Goal: Task Accomplishment & Management: Manage account settings

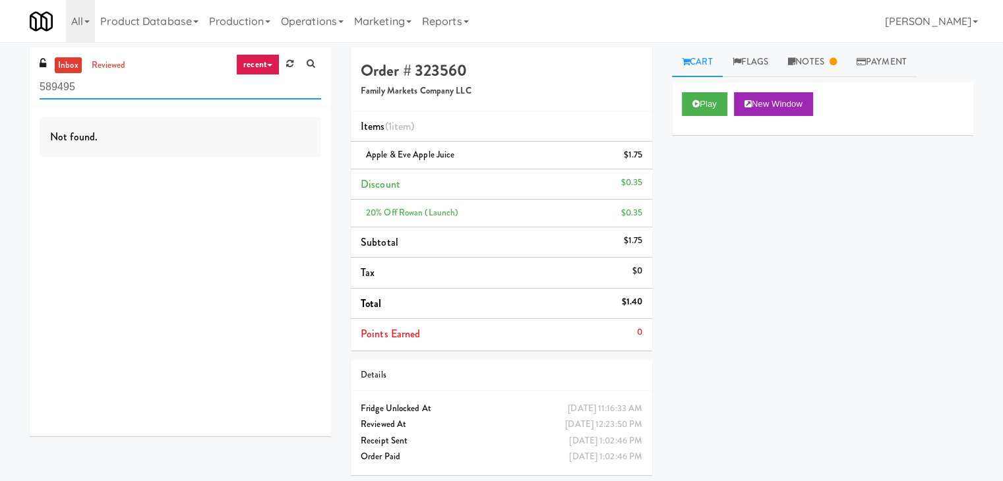
click at [96, 84] on input "589495" at bounding box center [181, 87] width 282 height 24
paste input "Accolade - Drinks"
type input "Accolade - Drinks"
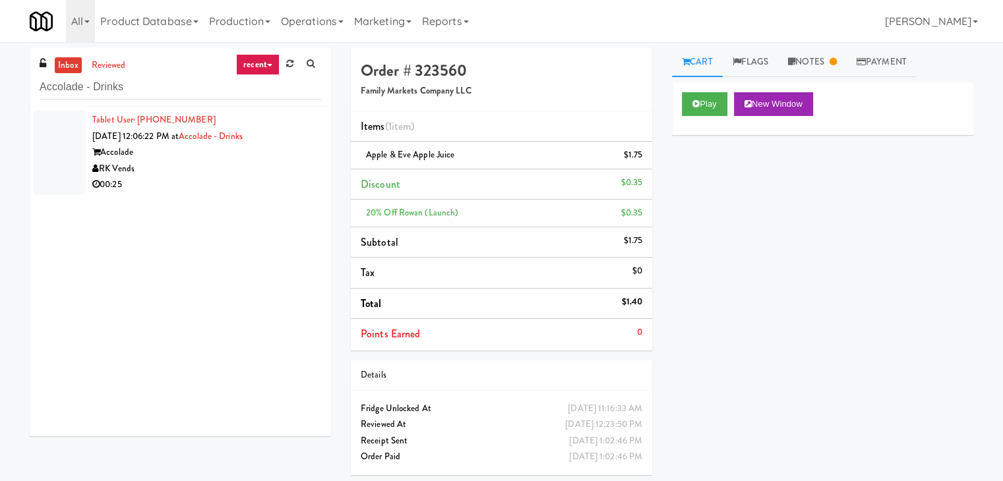
drag, startPoint x: 248, startPoint y: 169, endPoint x: 248, endPoint y: 159, distance: 10.5
click at [248, 169] on div "RK Vends" at bounding box center [206, 169] width 229 height 16
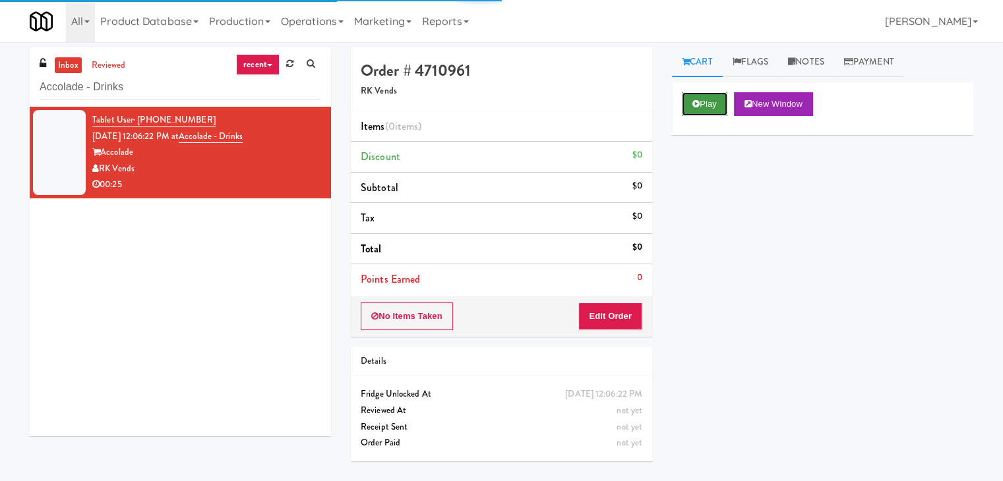
click at [703, 101] on button "Play" at bounding box center [704, 104] width 45 height 24
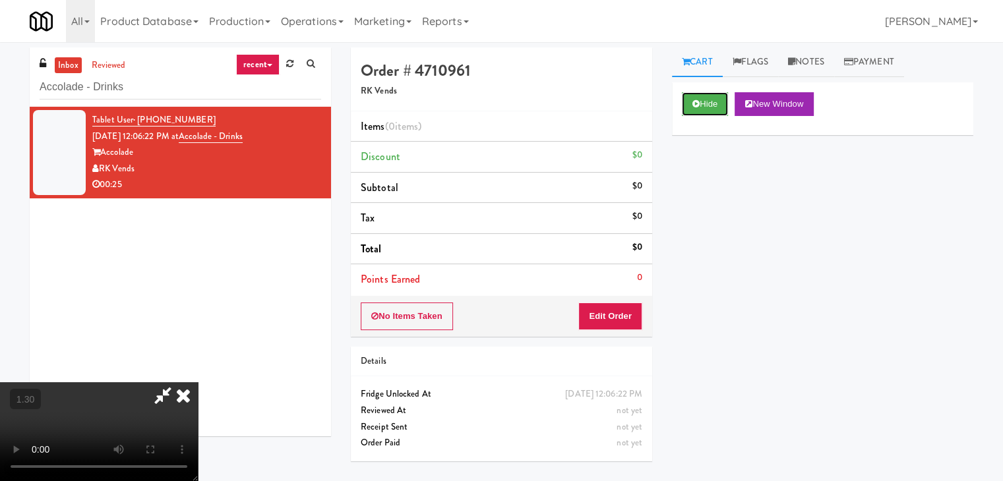
scroll to position [185, 0]
click at [198, 382] on video at bounding box center [99, 431] width 198 height 99
click at [198, 382] on icon at bounding box center [183, 395] width 29 height 26
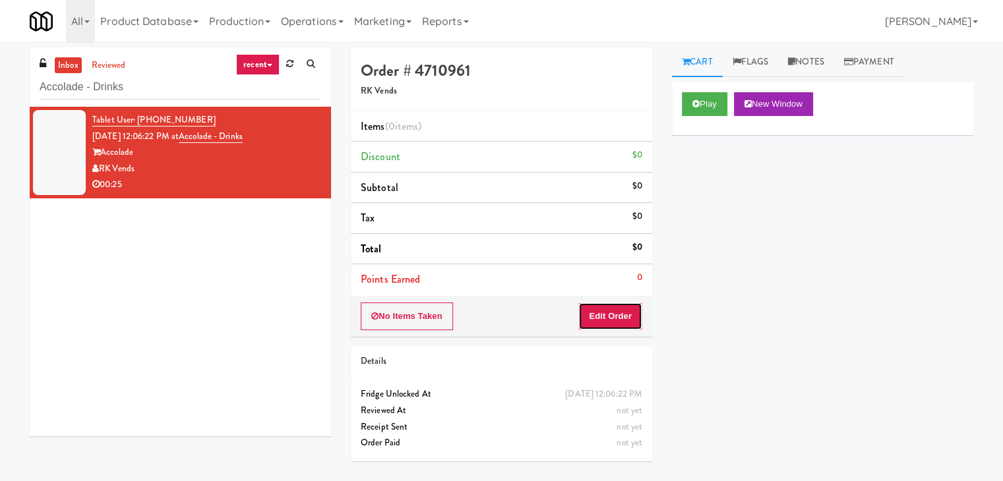
click at [589, 314] on button "Edit Order" at bounding box center [610, 317] width 64 height 28
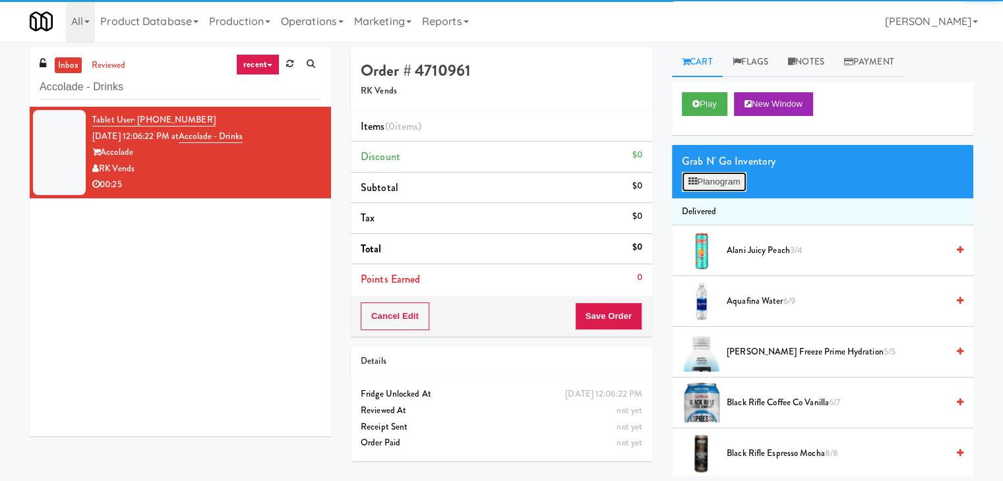
click at [742, 180] on button "Planogram" at bounding box center [714, 182] width 65 height 20
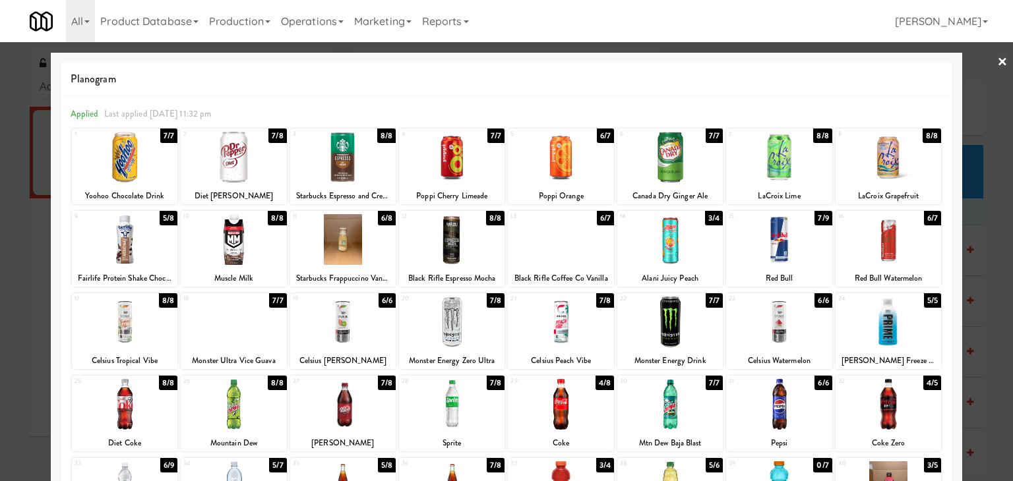
click at [888, 239] on div at bounding box center [887, 239] width 105 height 51
click at [783, 241] on div at bounding box center [778, 239] width 105 height 51
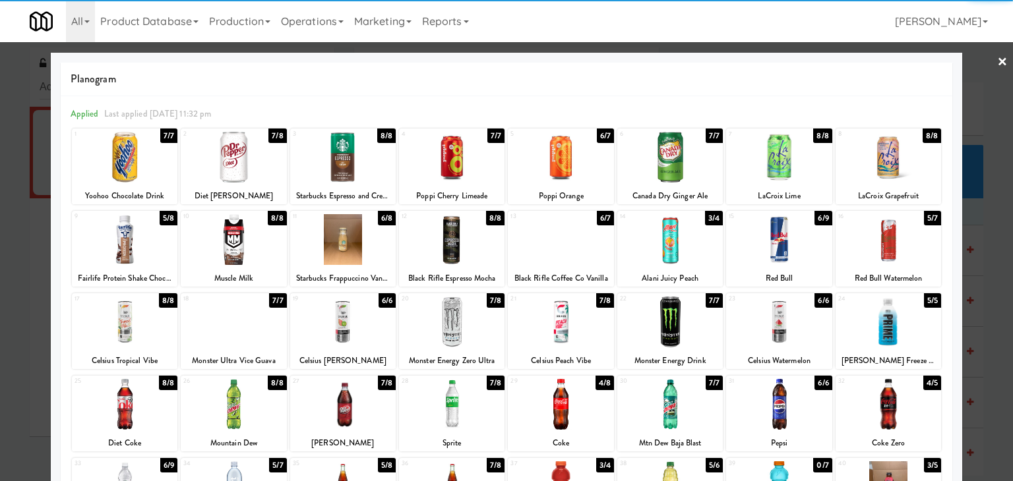
click at [997, 64] on link "×" at bounding box center [1002, 62] width 11 height 41
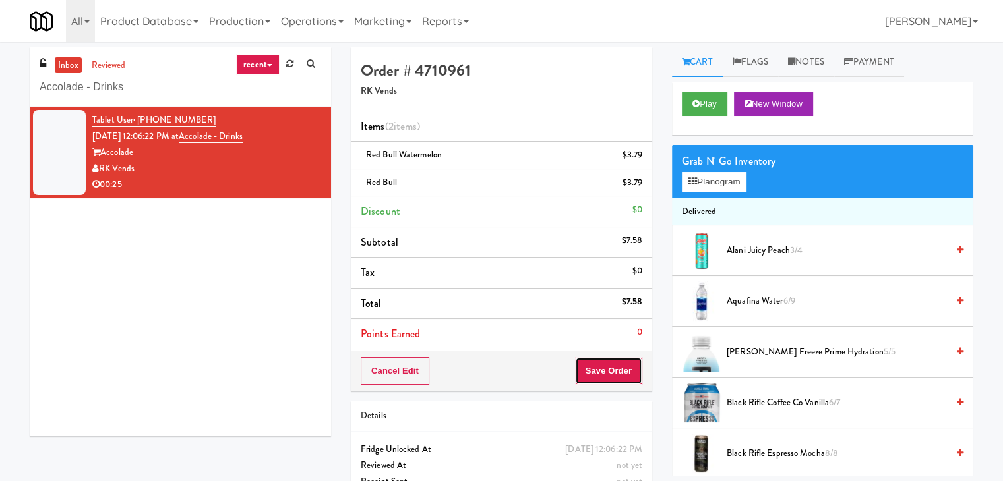
click at [612, 367] on button "Save Order" at bounding box center [608, 371] width 67 height 28
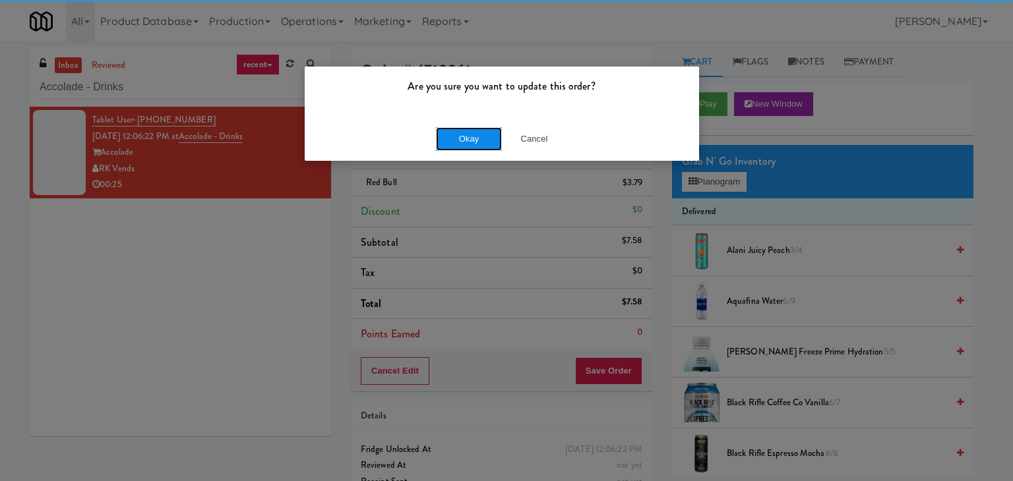
click at [465, 140] on button "Okay" at bounding box center [469, 139] width 66 height 24
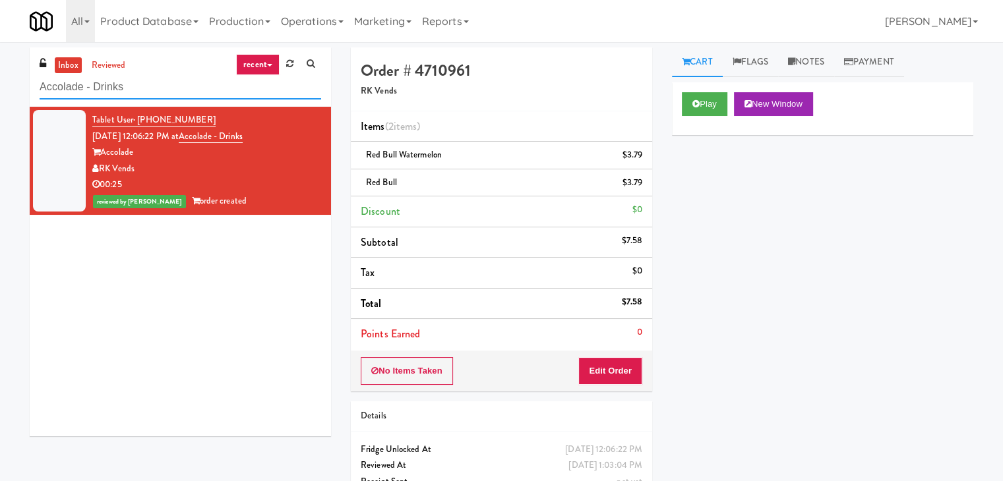
click at [170, 88] on input "Accolade - Drinks" at bounding box center [181, 87] width 282 height 24
paste input "Eleven55 - Fridge"
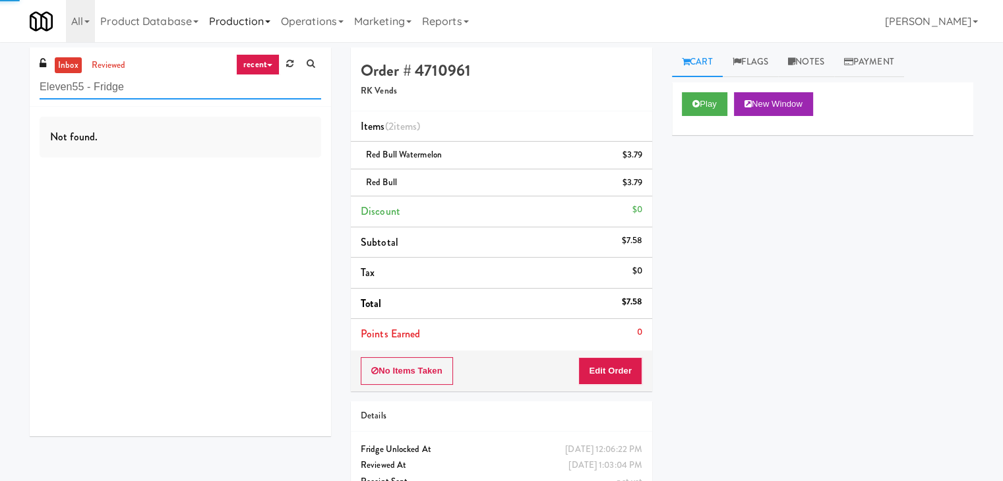
type input "Eleven55 - Fridge"
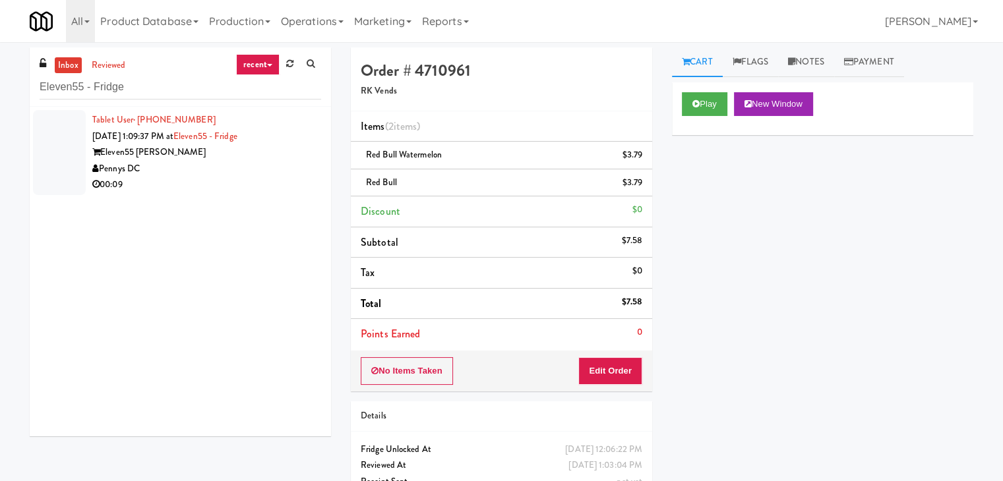
click at [272, 164] on div "Pennys DC" at bounding box center [206, 169] width 229 height 16
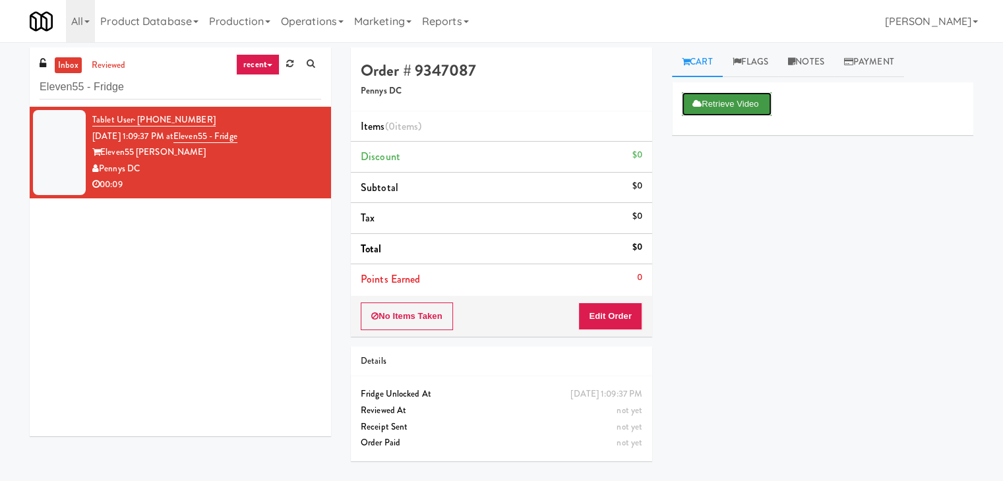
click at [726, 104] on button "Retrieve Video" at bounding box center [727, 104] width 90 height 24
click at [710, 98] on button "Play" at bounding box center [704, 104] width 45 height 24
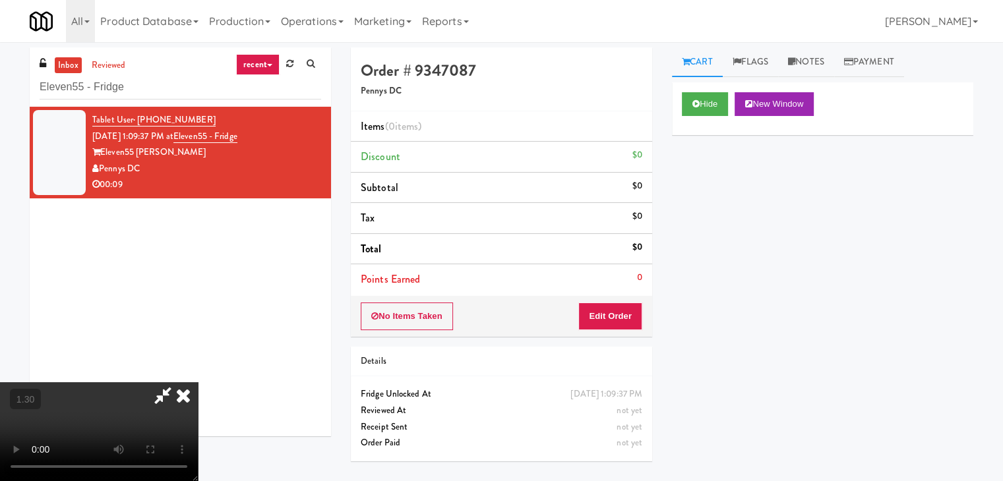
click at [198, 382] on video at bounding box center [99, 431] width 198 height 99
drag, startPoint x: 579, startPoint y: 57, endPoint x: 580, endPoint y: 70, distance: 12.5
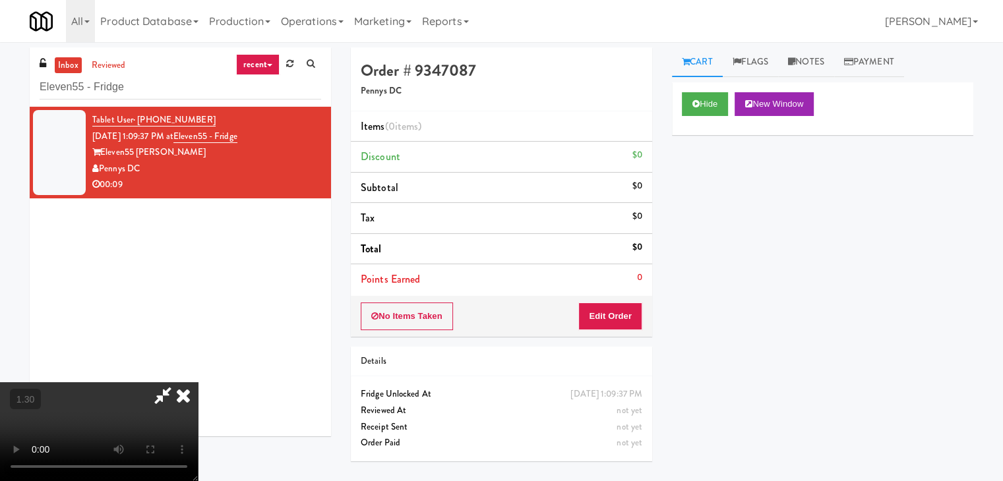
click at [198, 382] on icon at bounding box center [183, 395] width 29 height 26
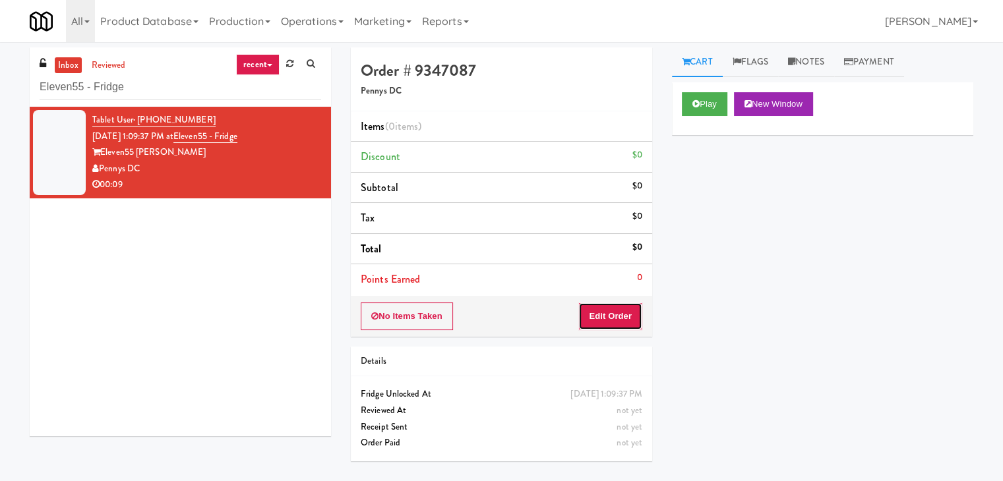
click at [625, 306] on button "Edit Order" at bounding box center [610, 317] width 64 height 28
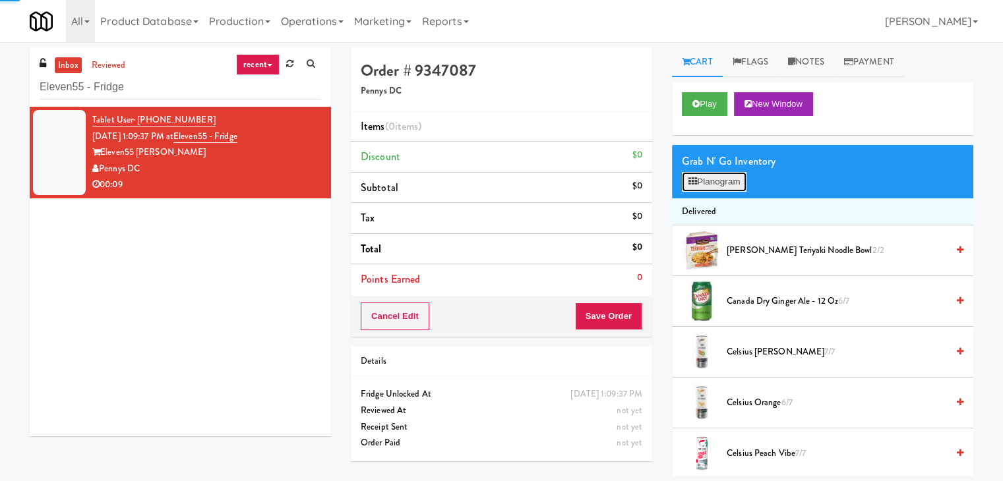
click at [727, 175] on button "Planogram" at bounding box center [714, 182] width 65 height 20
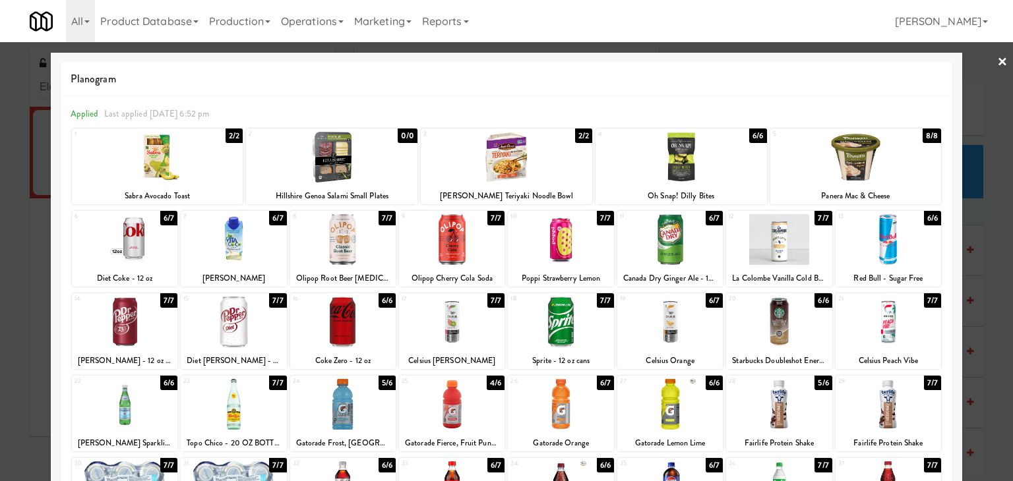
drag, startPoint x: 667, startPoint y: 396, endPoint x: 682, endPoint y: 394, distance: 15.4
click at [667, 396] on div at bounding box center [669, 404] width 105 height 51
click at [997, 61] on link "×" at bounding box center [1002, 62] width 11 height 41
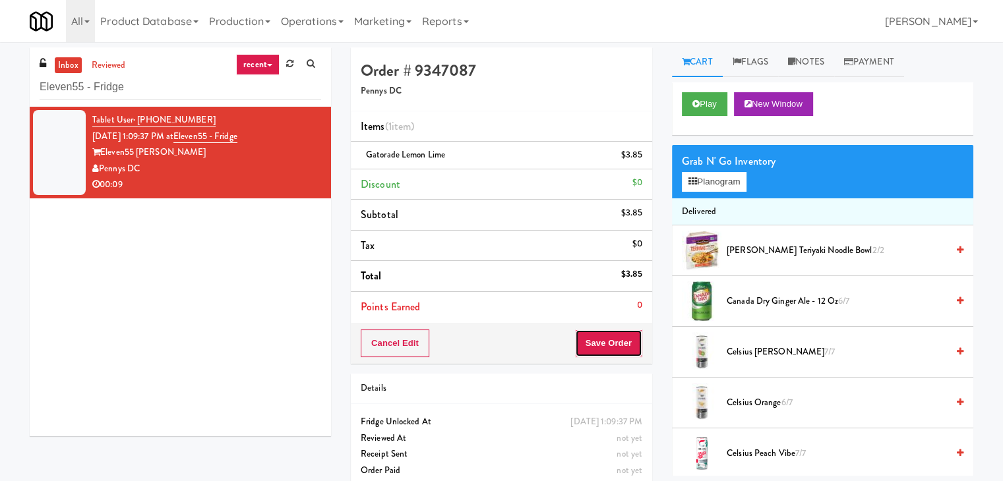
click at [601, 342] on button "Save Order" at bounding box center [608, 344] width 67 height 28
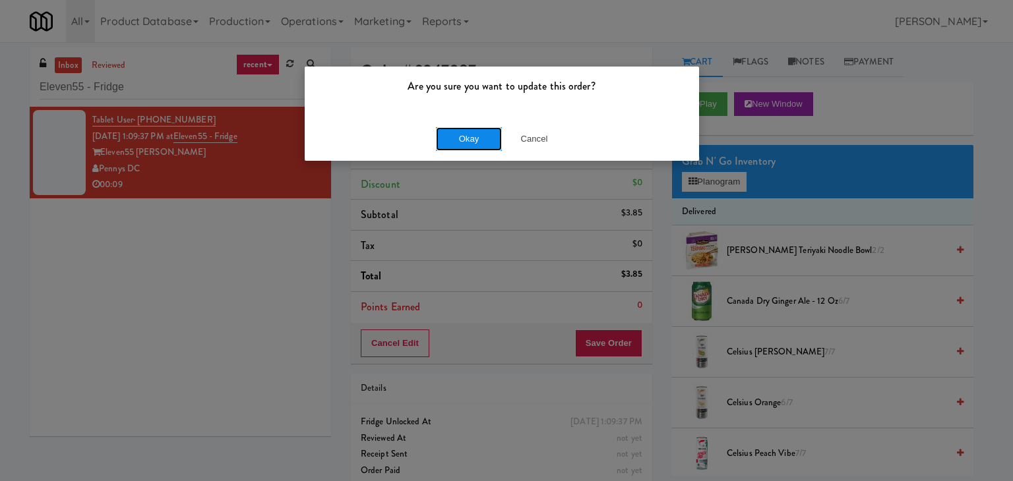
click at [467, 140] on button "Okay" at bounding box center [469, 139] width 66 height 24
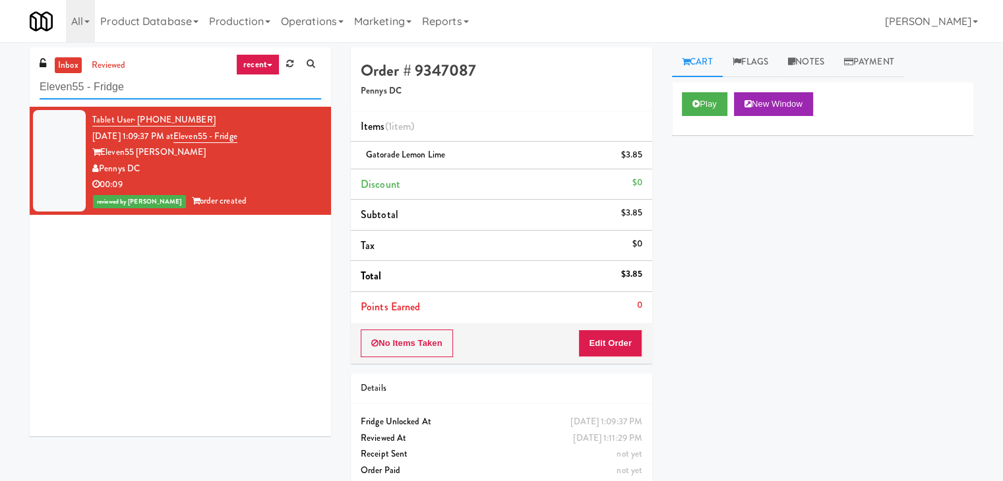
click at [177, 98] on input "Eleven55 - Fridge" at bounding box center [181, 87] width 282 height 24
click at [175, 94] on input "Eleven55 - Fridge" at bounding box center [181, 87] width 282 height 24
paste input "Hub Cincinnati"
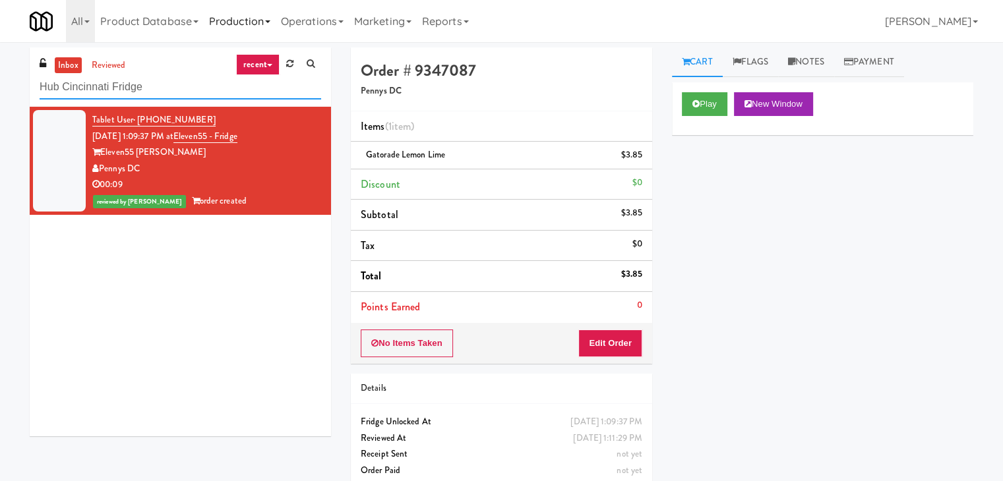
type input "Hub Cincinnati Fridge"
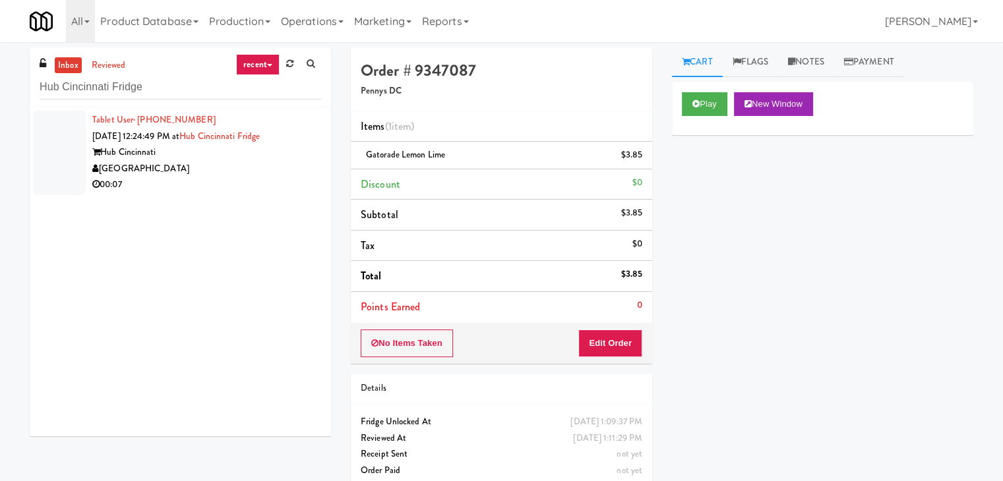
drag, startPoint x: 262, startPoint y: 167, endPoint x: 253, endPoint y: 165, distance: 9.6
click at [261, 168] on div "[GEOGRAPHIC_DATA]" at bounding box center [206, 169] width 229 height 16
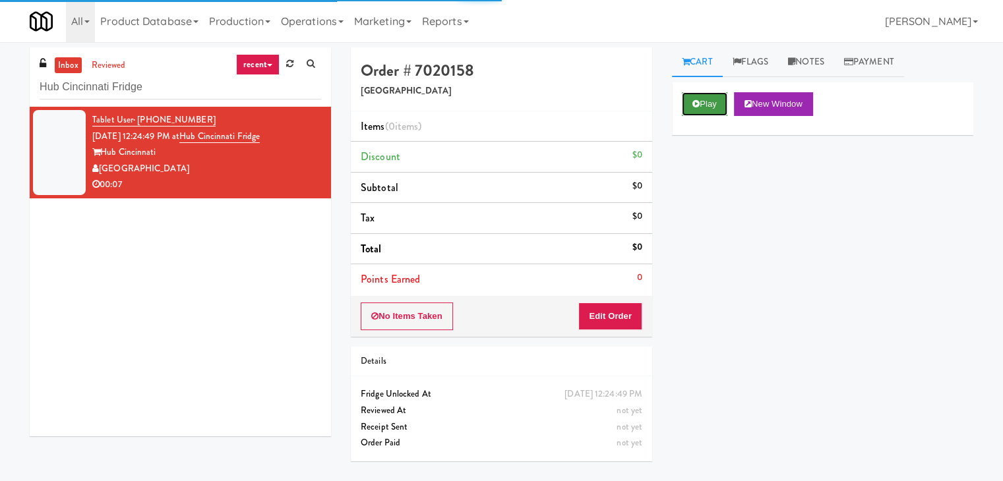
click at [693, 107] on button "Play" at bounding box center [704, 104] width 45 height 24
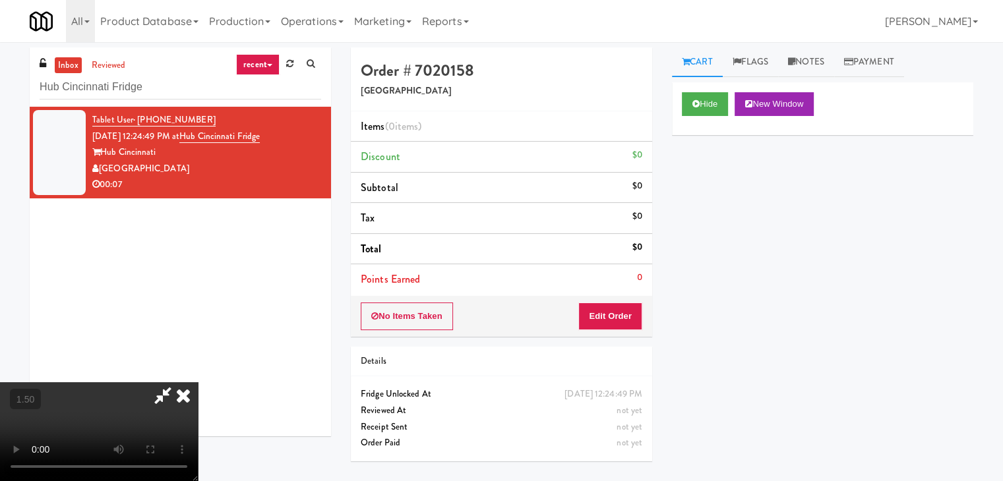
click at [198, 382] on video at bounding box center [99, 431] width 198 height 99
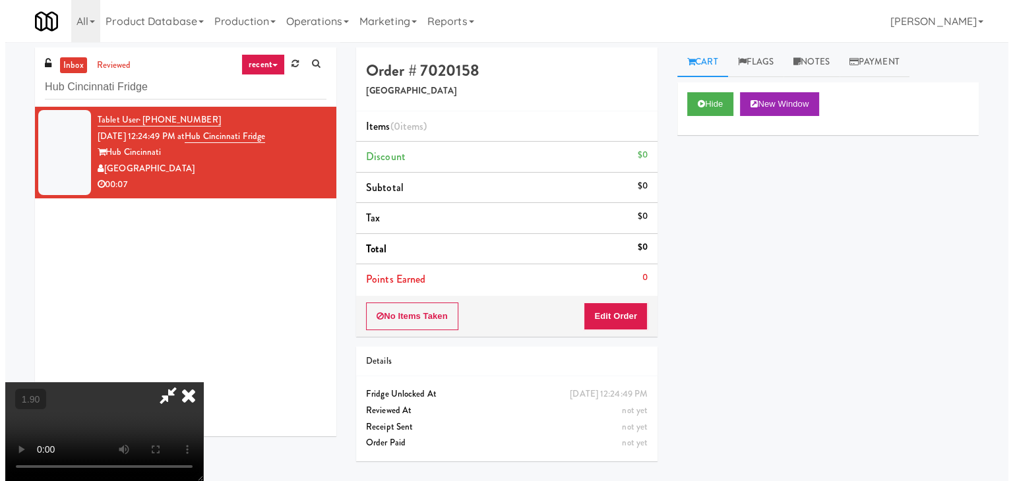
scroll to position [0, 0]
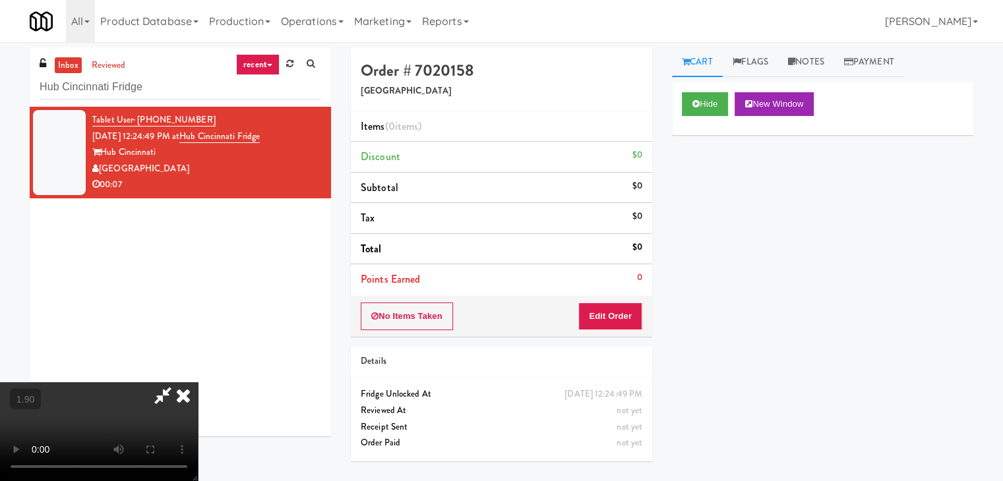
click at [198, 382] on icon at bounding box center [183, 395] width 29 height 26
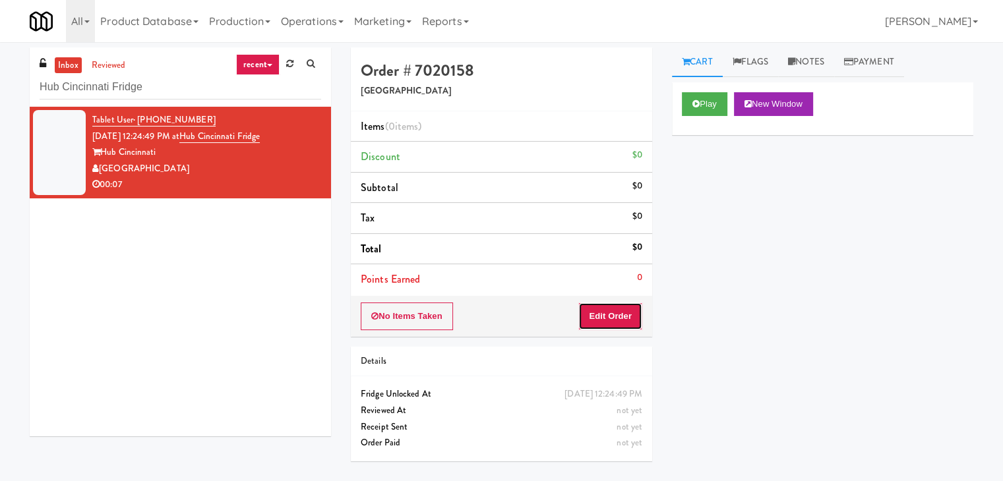
click at [599, 322] on button "Edit Order" at bounding box center [610, 317] width 64 height 28
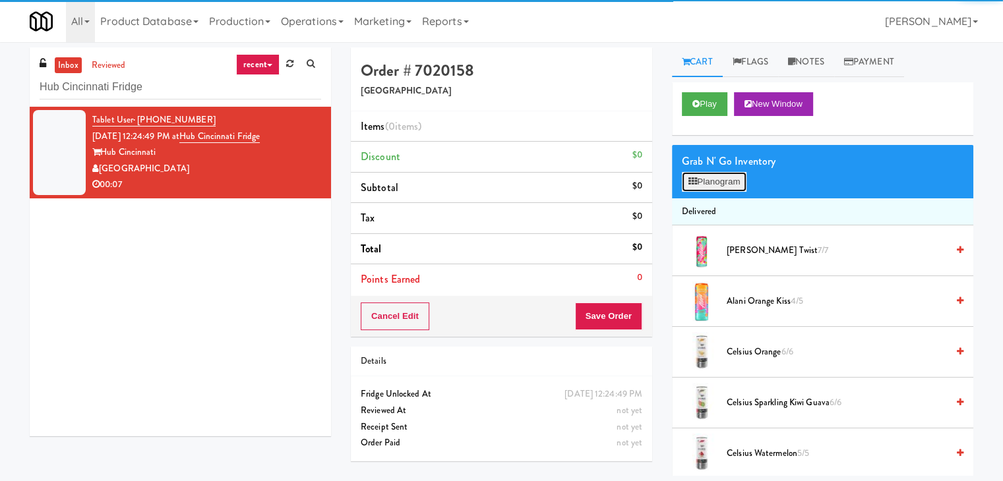
click at [724, 177] on button "Planogram" at bounding box center [714, 182] width 65 height 20
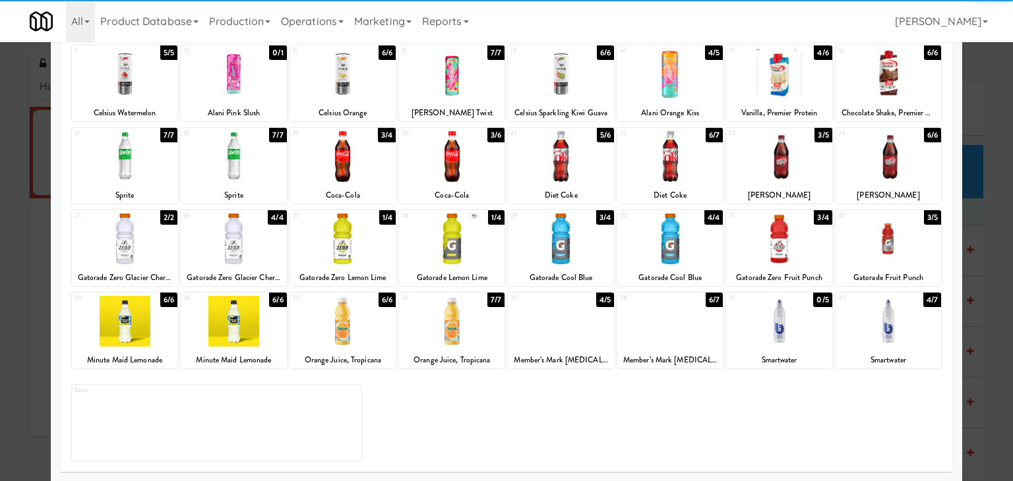
scroll to position [166, 0]
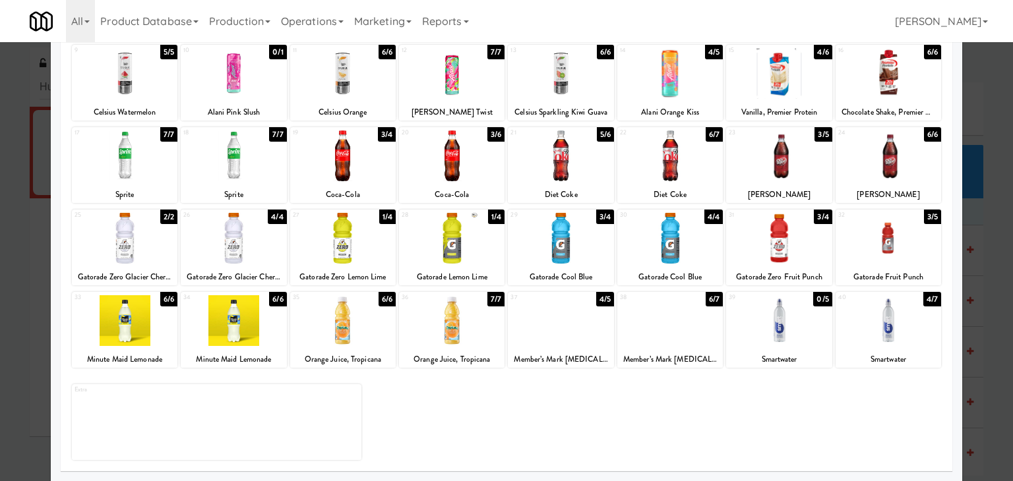
click at [889, 241] on div at bounding box center [887, 238] width 105 height 51
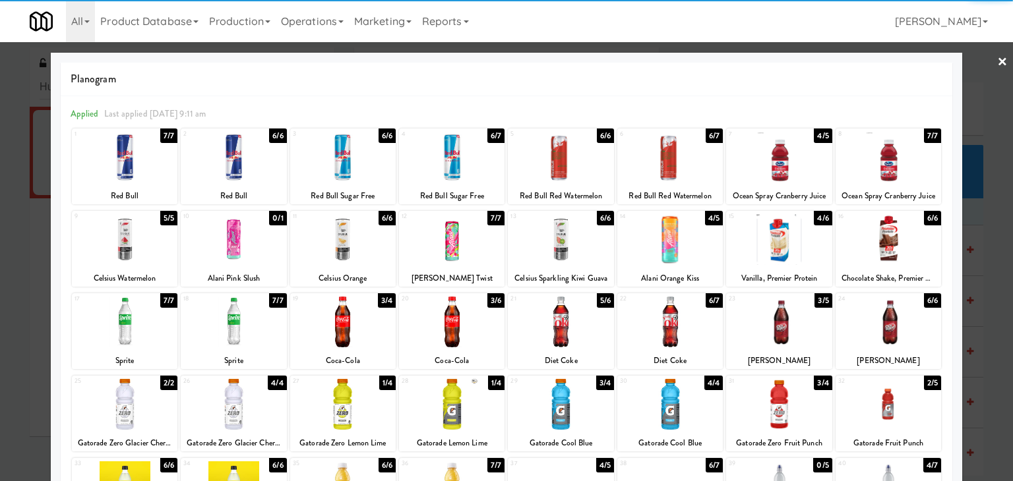
click at [997, 54] on link "×" at bounding box center [1002, 62] width 11 height 41
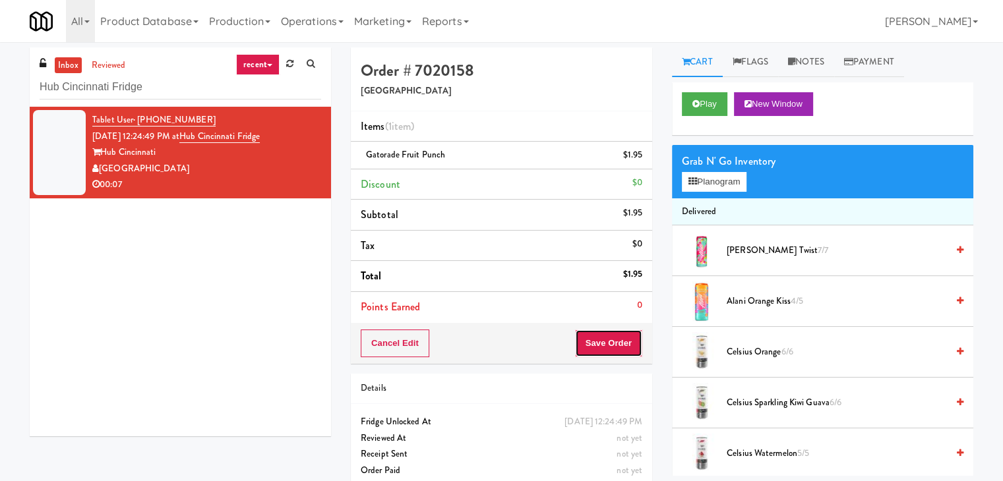
click at [611, 343] on button "Save Order" at bounding box center [608, 344] width 67 height 28
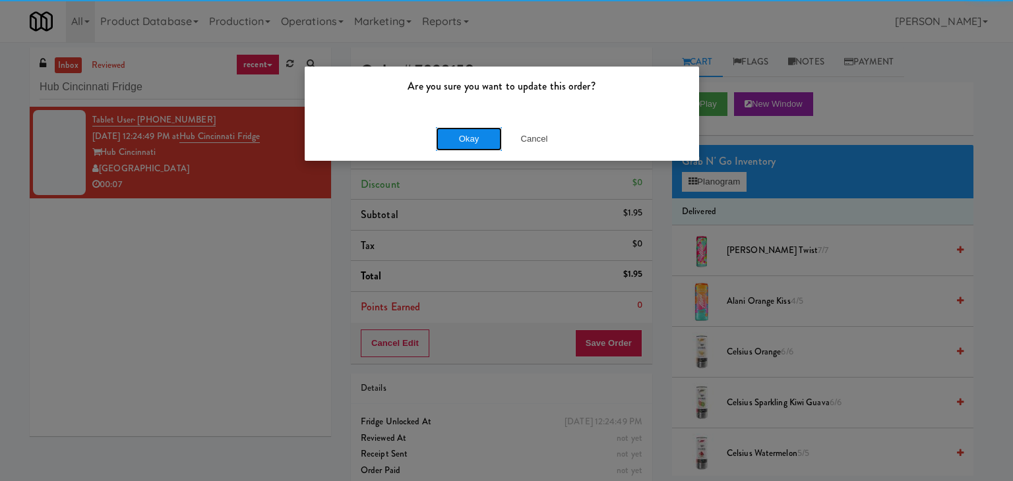
click at [471, 131] on button "Okay" at bounding box center [469, 139] width 66 height 24
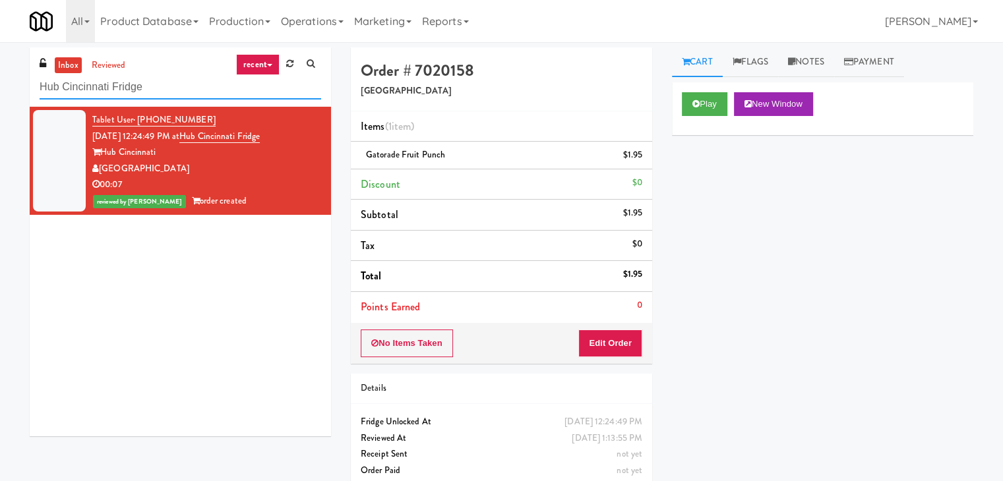
click at [172, 90] on input "Hub Cincinnati Fridge" at bounding box center [181, 87] width 282 height 24
paste input "Park on First - Mailroom 1 - Cooler"
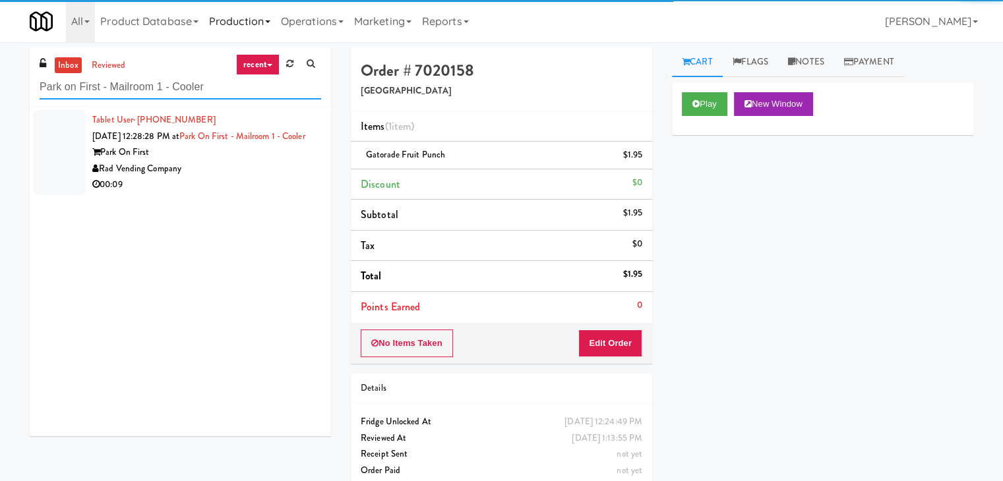
type input "Park on First - Mailroom 1 - Cooler"
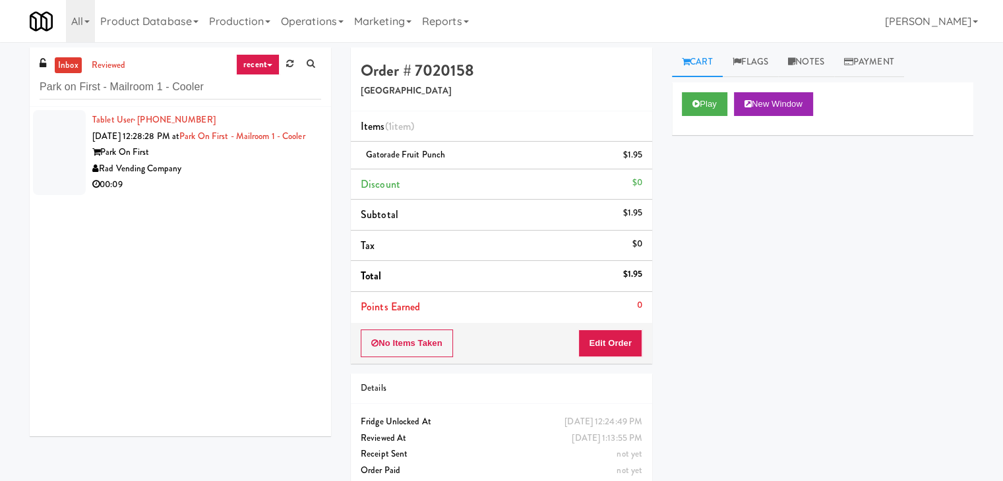
click at [270, 161] on div "Park On First" at bounding box center [206, 152] width 229 height 16
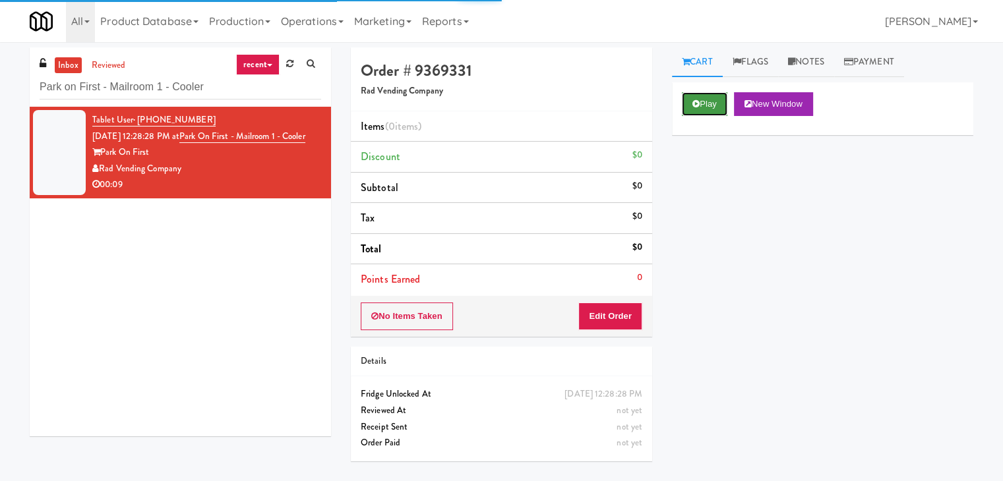
click at [699, 101] on button "Play" at bounding box center [704, 104] width 45 height 24
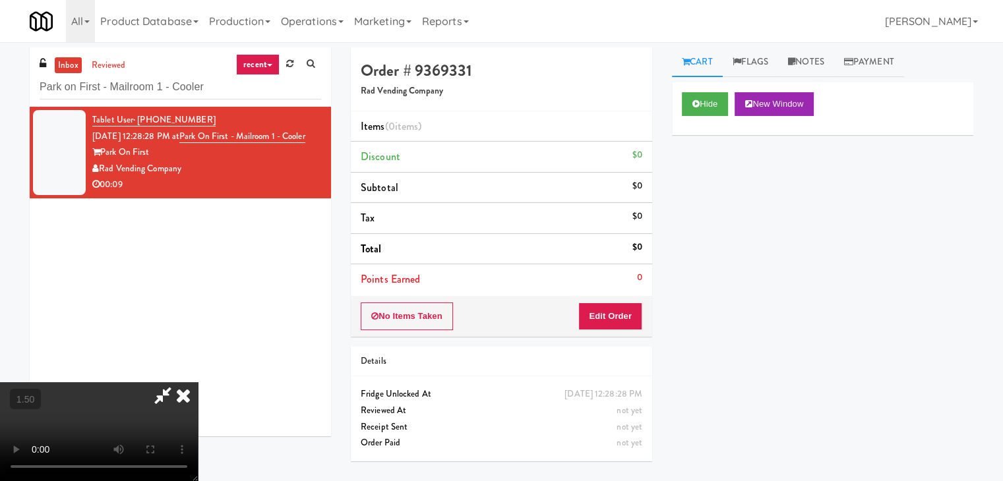
click at [198, 382] on video at bounding box center [99, 431] width 198 height 99
click at [198, 382] on icon at bounding box center [183, 395] width 29 height 26
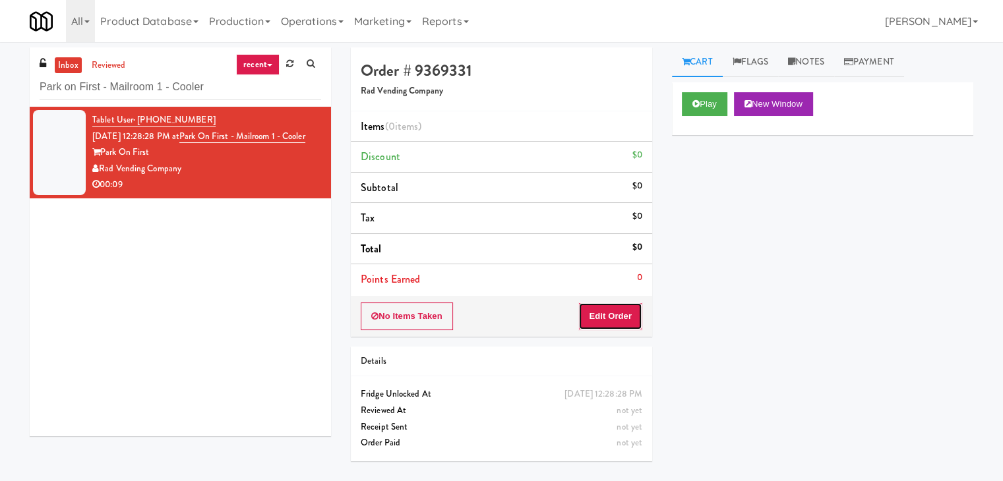
click at [605, 314] on button "Edit Order" at bounding box center [610, 317] width 64 height 28
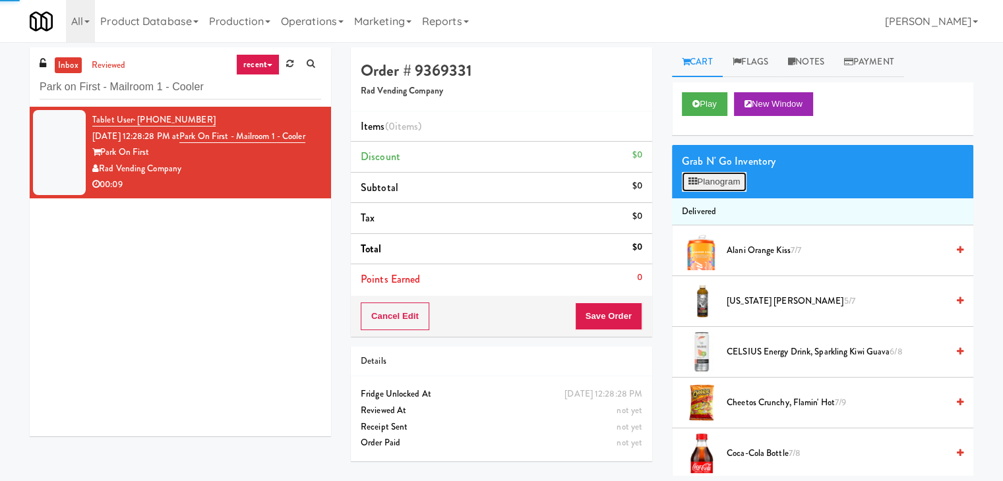
click at [723, 184] on button "Planogram" at bounding box center [714, 182] width 65 height 20
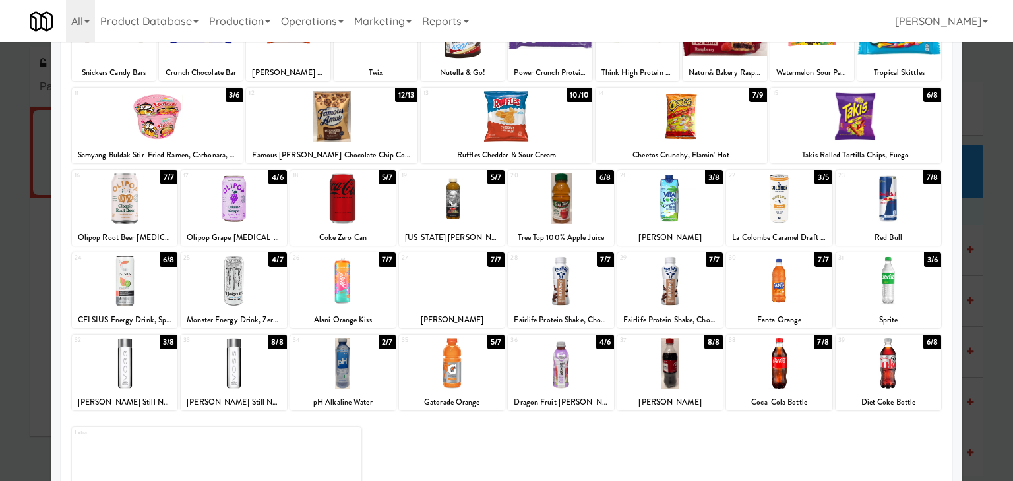
scroll to position [132, 0]
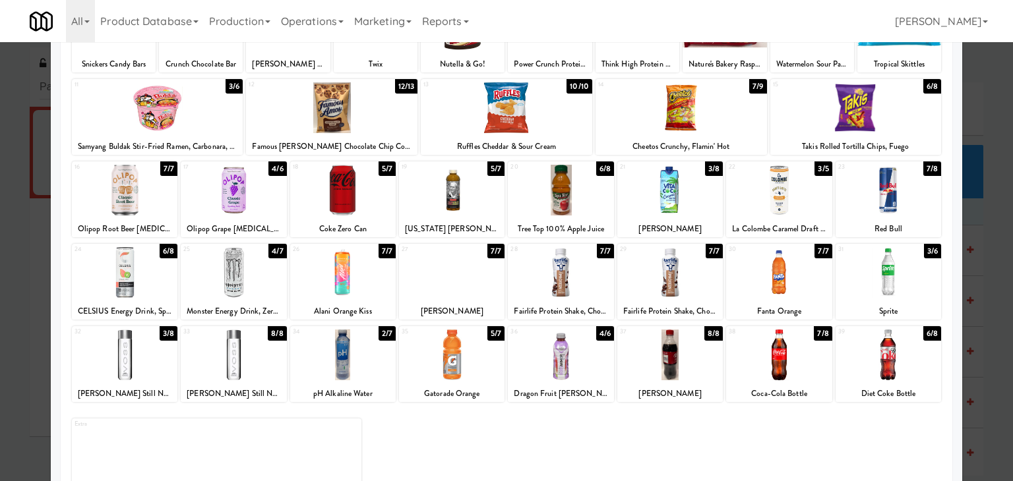
click at [239, 265] on div at bounding box center [233, 272] width 105 height 51
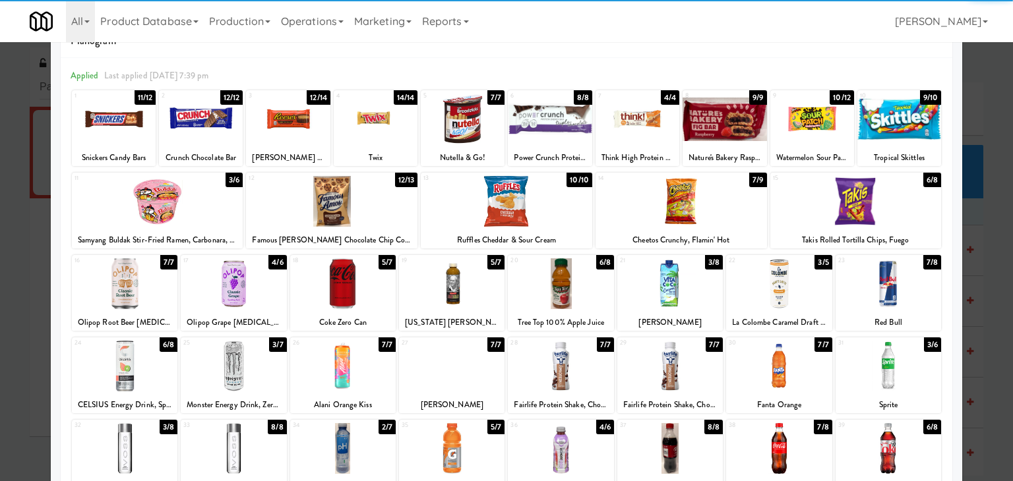
scroll to position [0, 0]
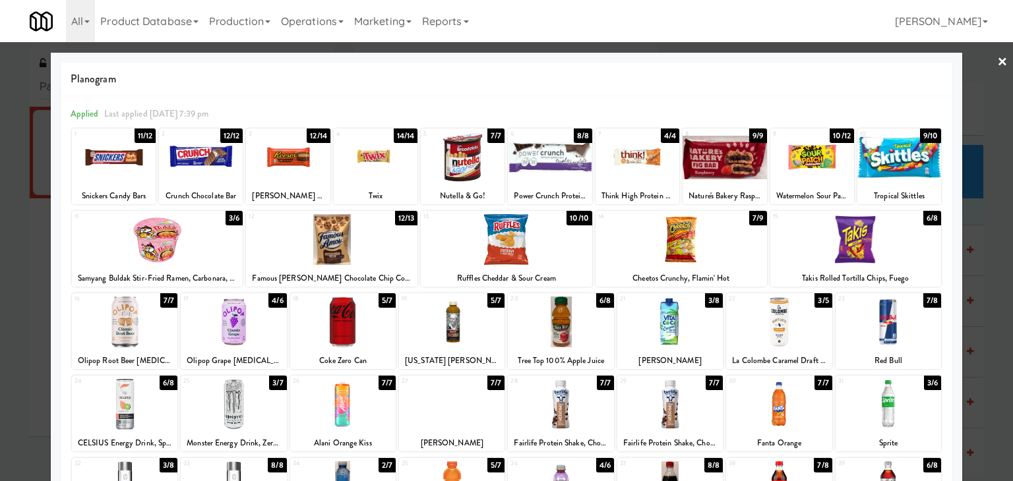
click at [997, 64] on link "×" at bounding box center [1002, 62] width 11 height 41
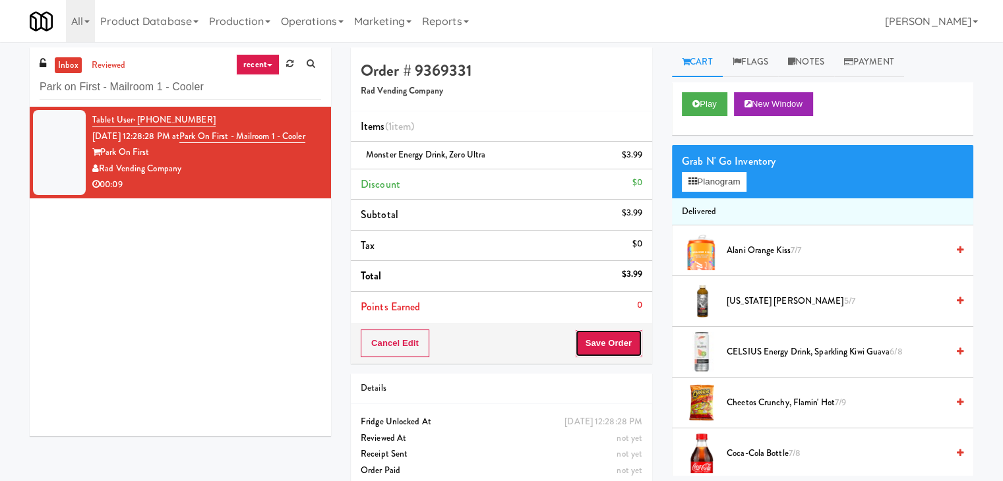
click at [603, 341] on button "Save Order" at bounding box center [608, 344] width 67 height 28
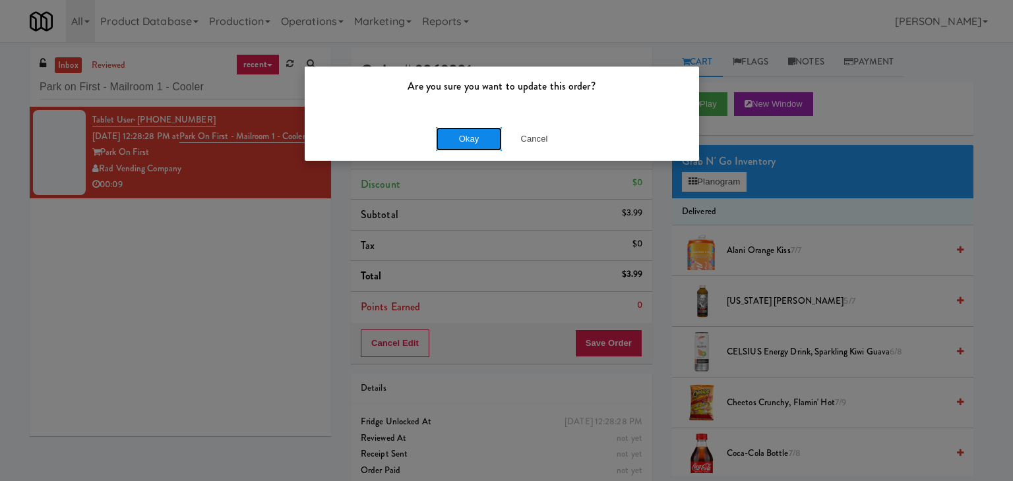
click at [466, 142] on button "Okay" at bounding box center [469, 139] width 66 height 24
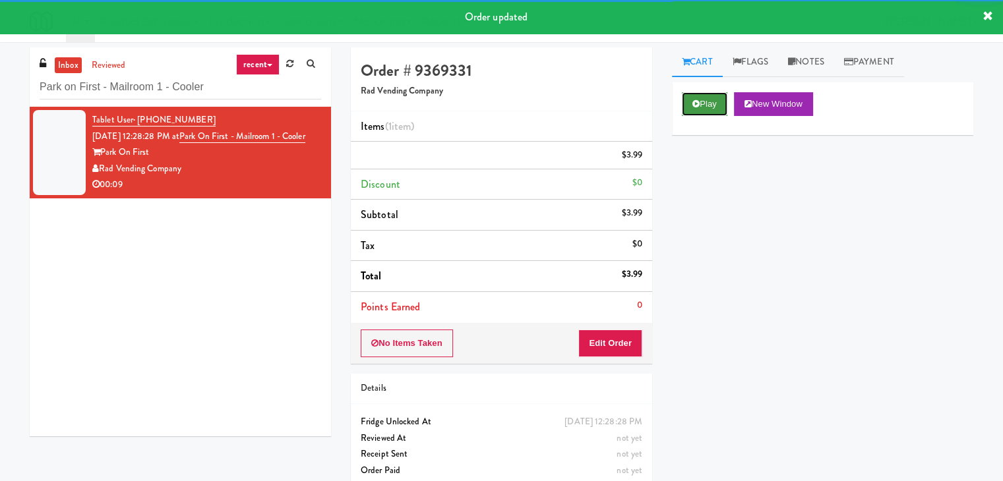
click at [711, 104] on button "Play" at bounding box center [704, 104] width 45 height 24
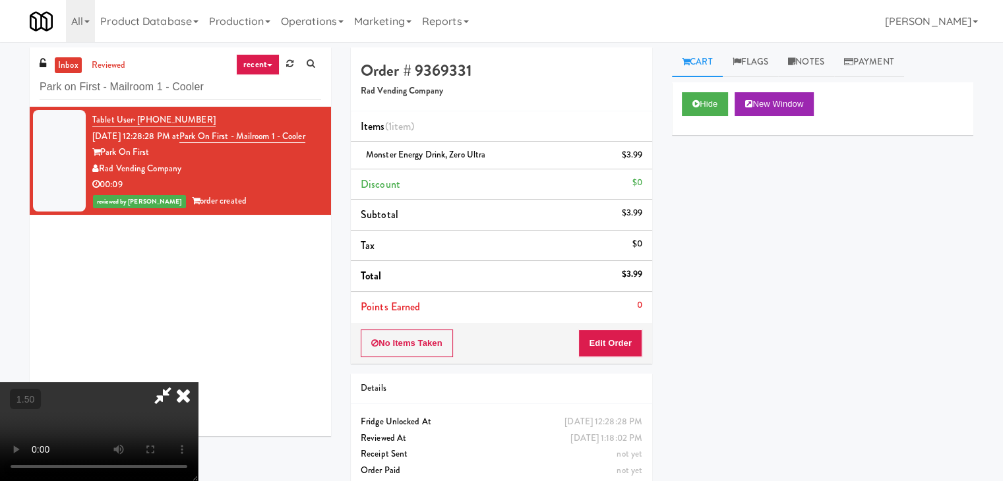
click at [198, 382] on icon at bounding box center [183, 395] width 29 height 26
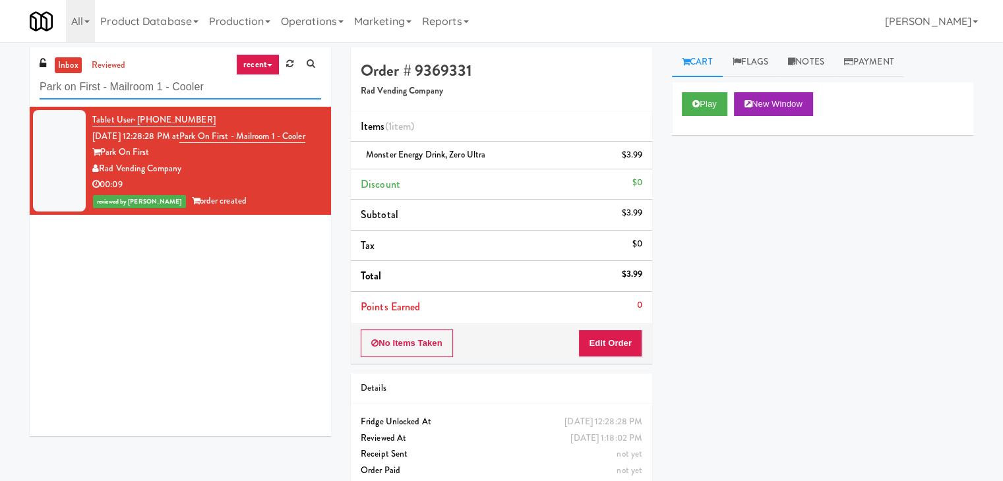
click at [170, 82] on input "Park on First - Mailroom 1 - Cooler" at bounding box center [181, 87] width 282 height 24
paste input "CYKEL - Combo - Right"
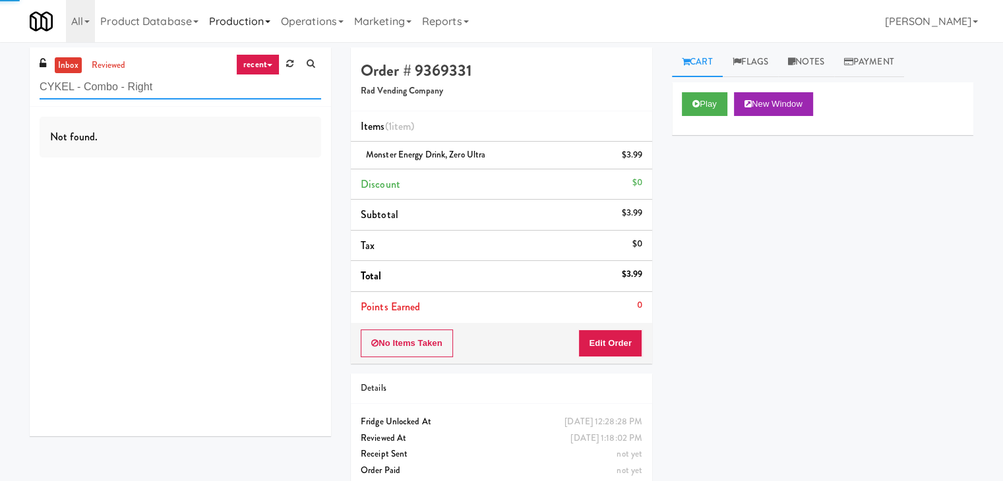
type input "CYKEL - Combo - Right"
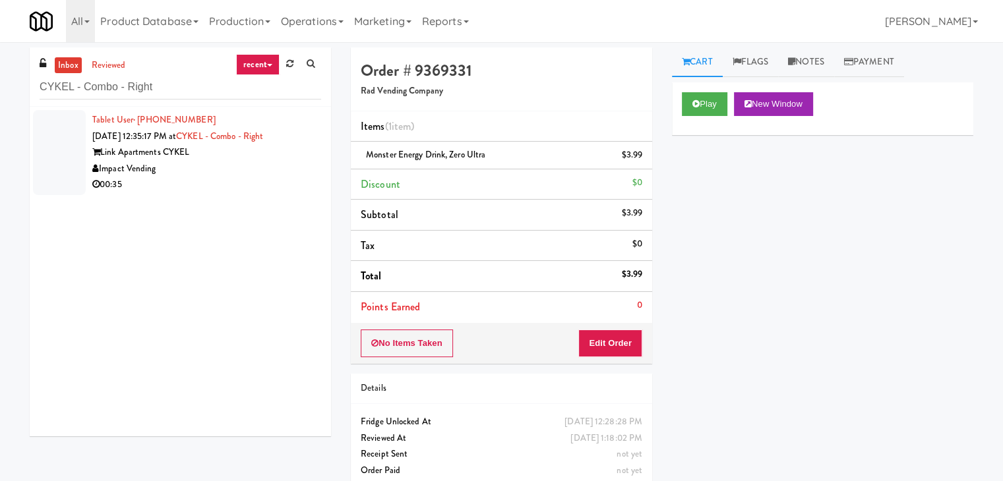
click at [270, 164] on div "Impact Vending" at bounding box center [206, 169] width 229 height 16
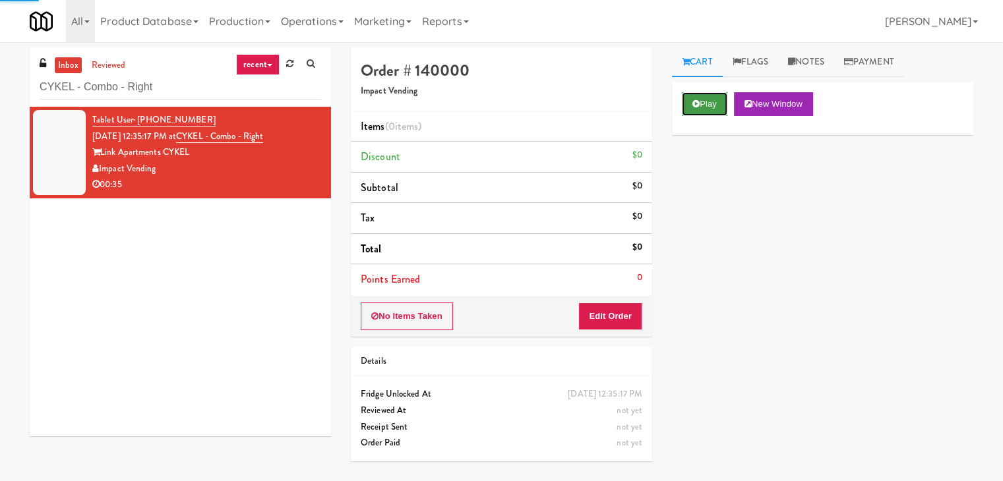
click at [700, 103] on button "Play" at bounding box center [704, 104] width 45 height 24
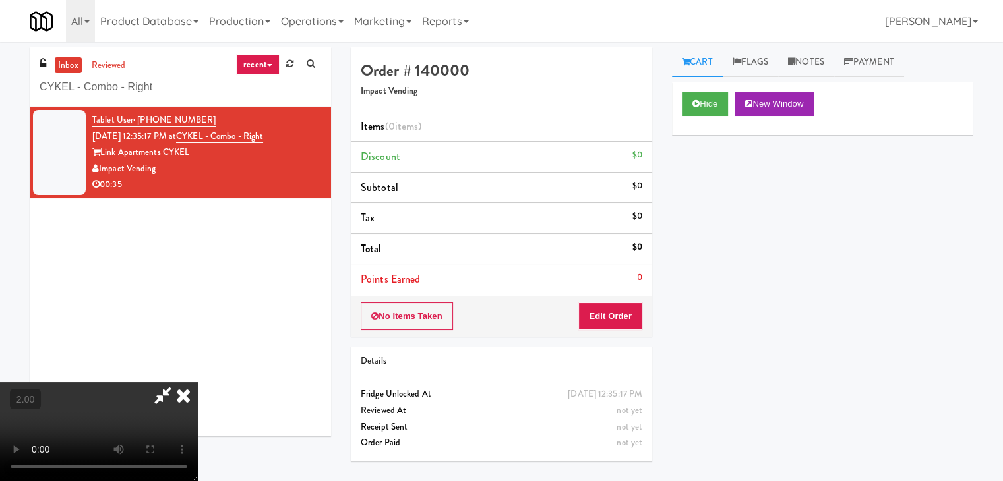
click at [198, 382] on video at bounding box center [99, 431] width 198 height 99
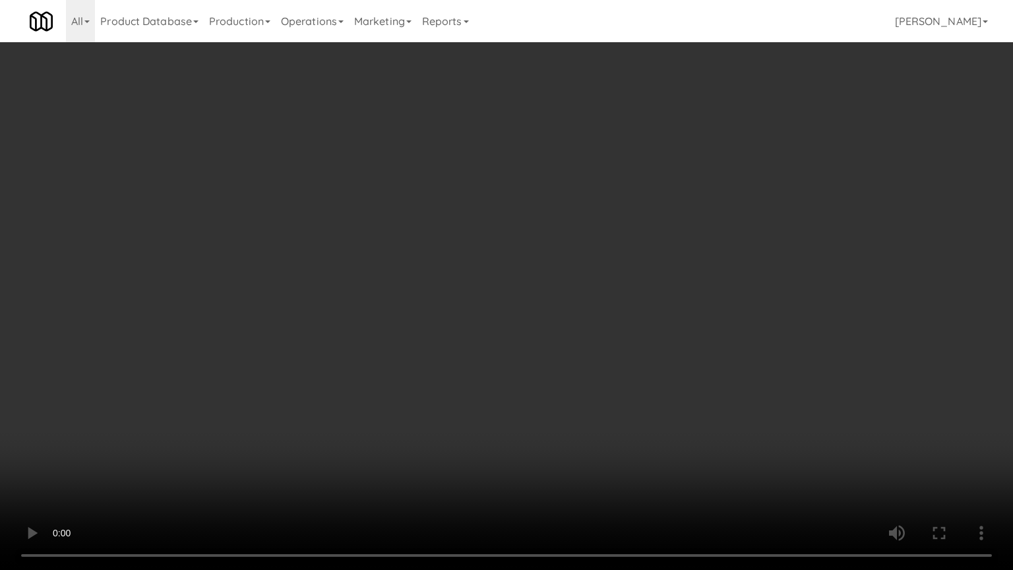
click at [489, 273] on video at bounding box center [506, 285] width 1013 height 570
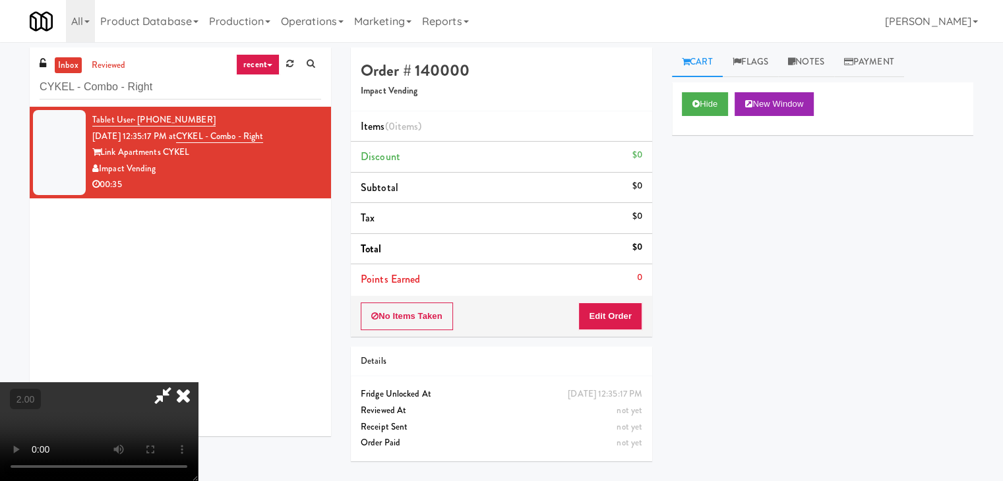
click at [178, 382] on icon at bounding box center [163, 395] width 30 height 26
drag, startPoint x: 612, startPoint y: 314, endPoint x: 653, endPoint y: 283, distance: 52.2
click at [612, 314] on button "Edit Order" at bounding box center [610, 317] width 64 height 28
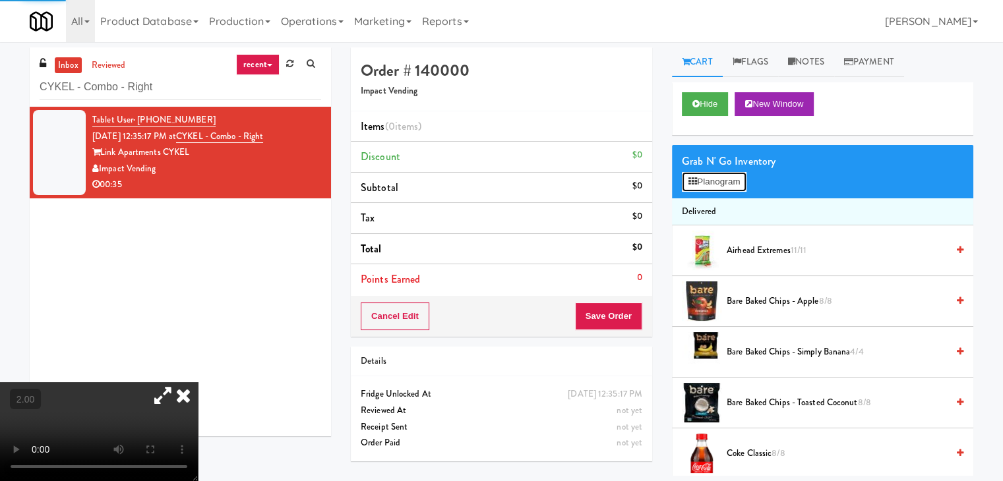
click at [725, 179] on button "Planogram" at bounding box center [714, 182] width 65 height 20
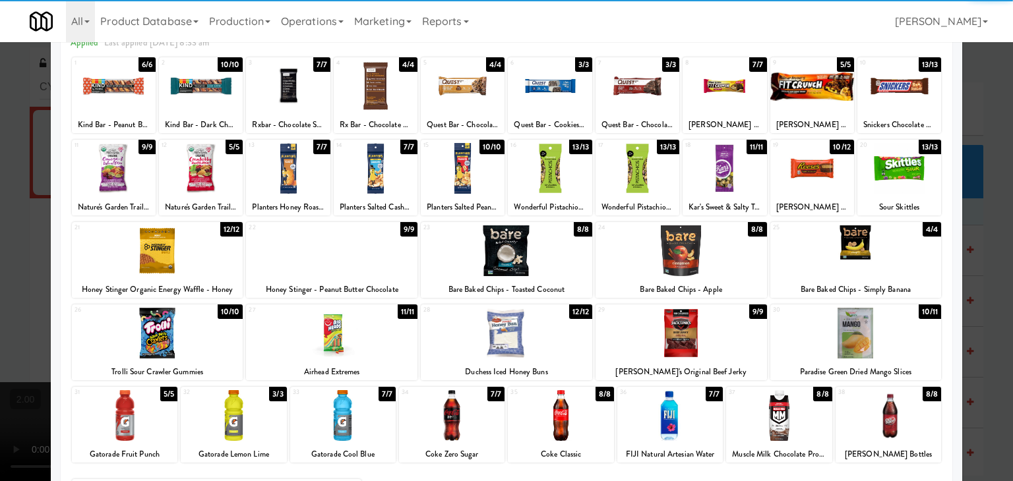
scroll to position [166, 0]
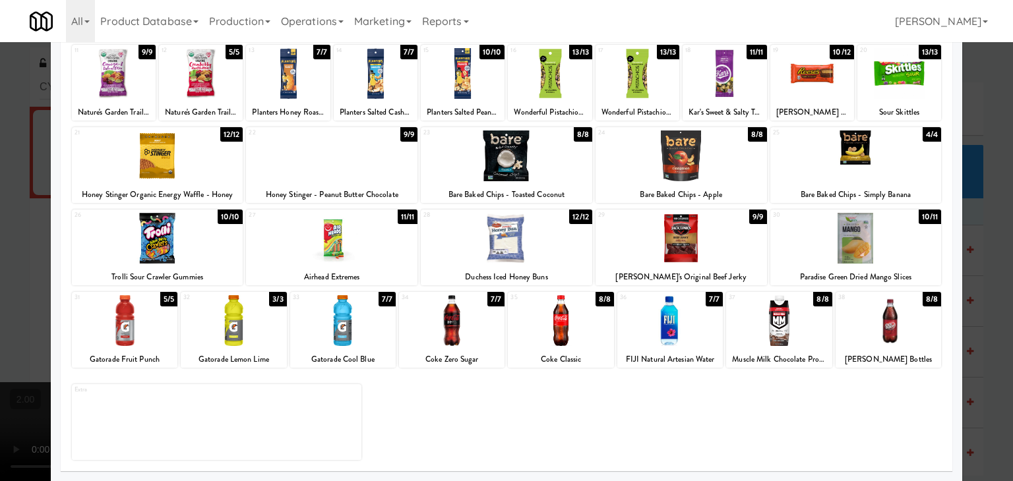
click at [783, 305] on div at bounding box center [778, 320] width 105 height 51
click at [783, 304] on div at bounding box center [778, 320] width 105 height 51
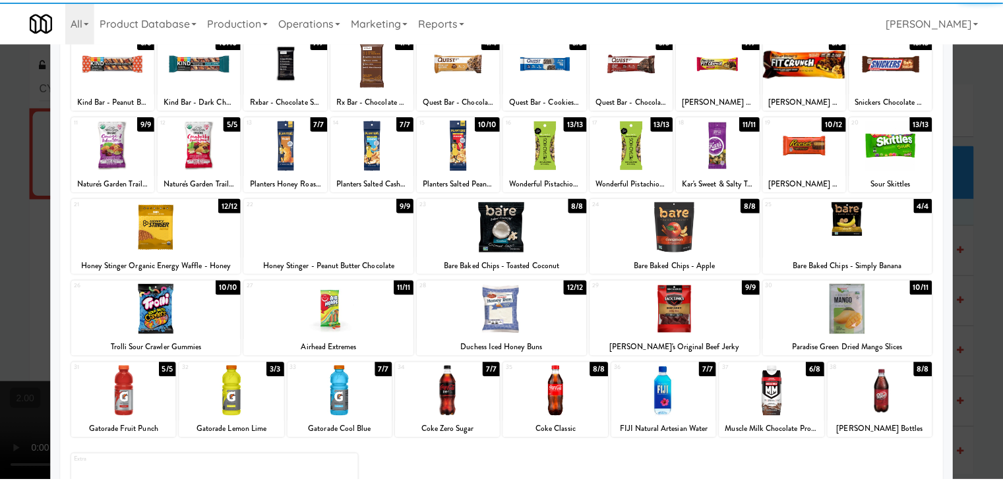
scroll to position [0, 0]
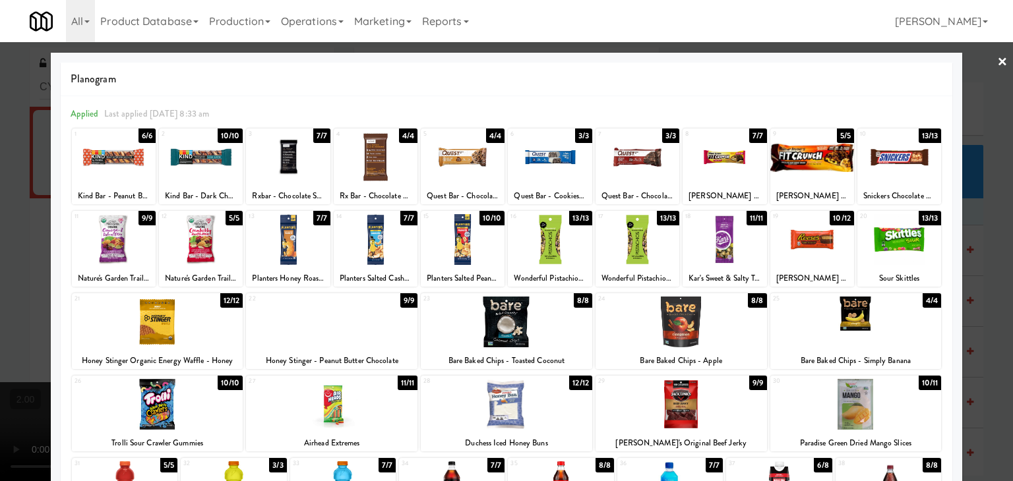
click at [997, 65] on link "×" at bounding box center [1002, 62] width 11 height 41
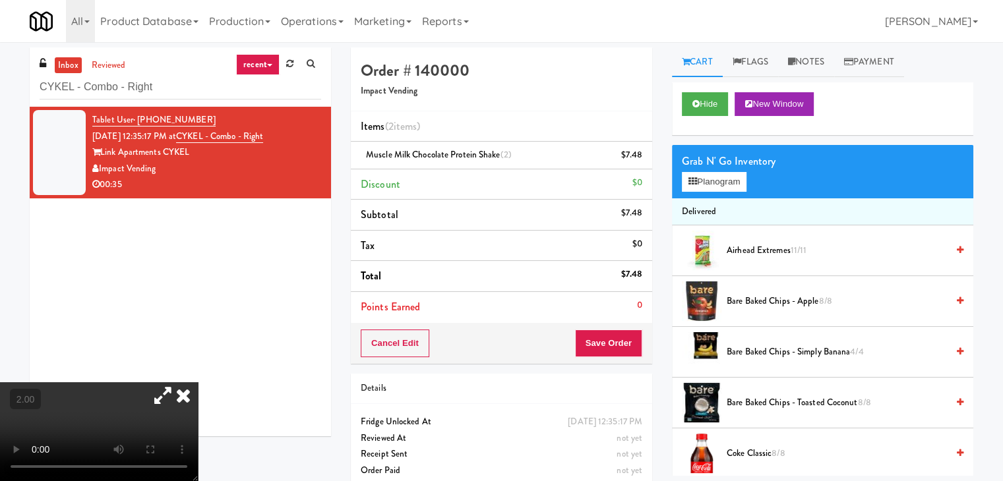
click at [198, 382] on icon at bounding box center [183, 395] width 29 height 26
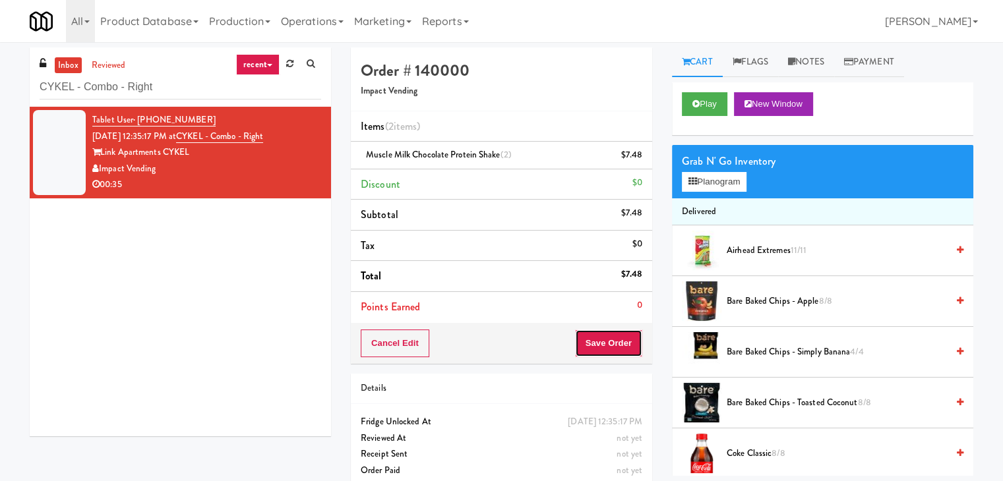
click at [601, 338] on button "Save Order" at bounding box center [608, 344] width 67 height 28
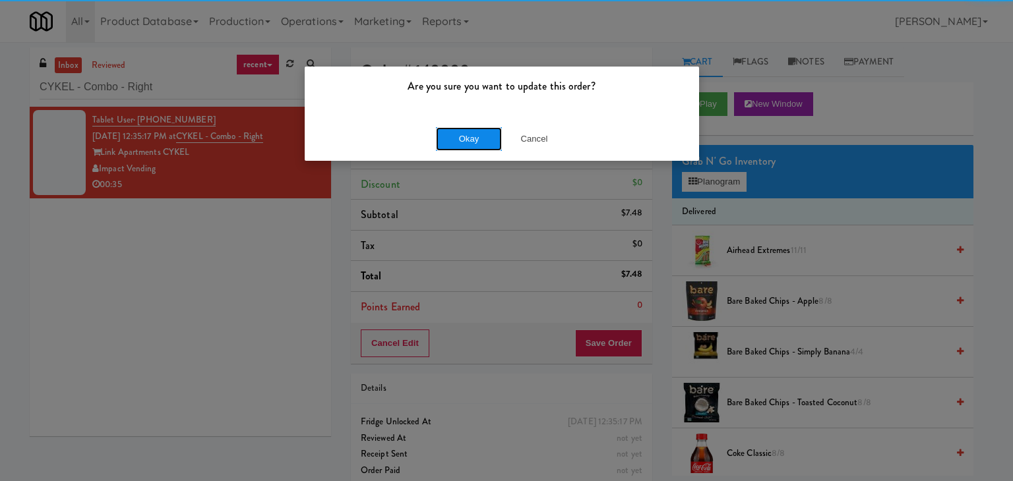
click at [487, 137] on button "Okay" at bounding box center [469, 139] width 66 height 24
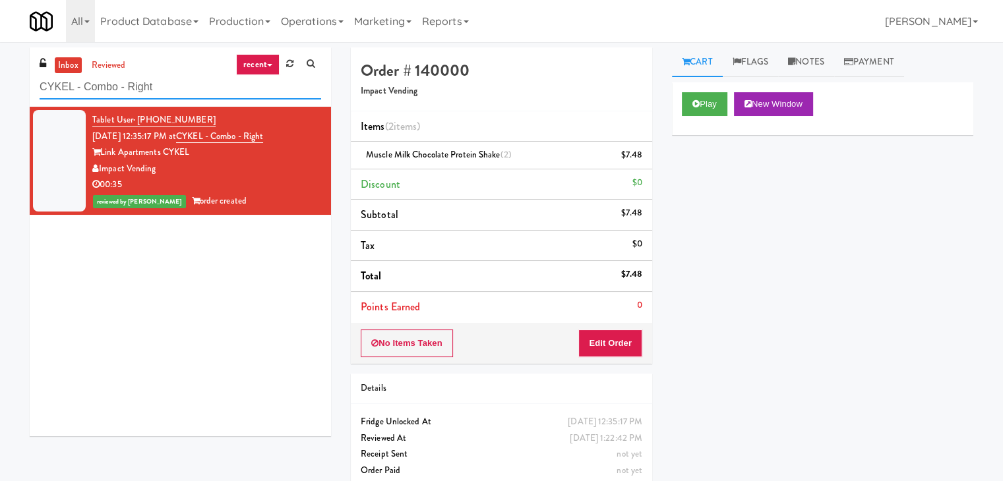
click at [183, 88] on input "CYKEL - Combo - Right" at bounding box center [181, 87] width 282 height 24
paste input "eLofts - Fridge"
type input "eLofts - Fridge"
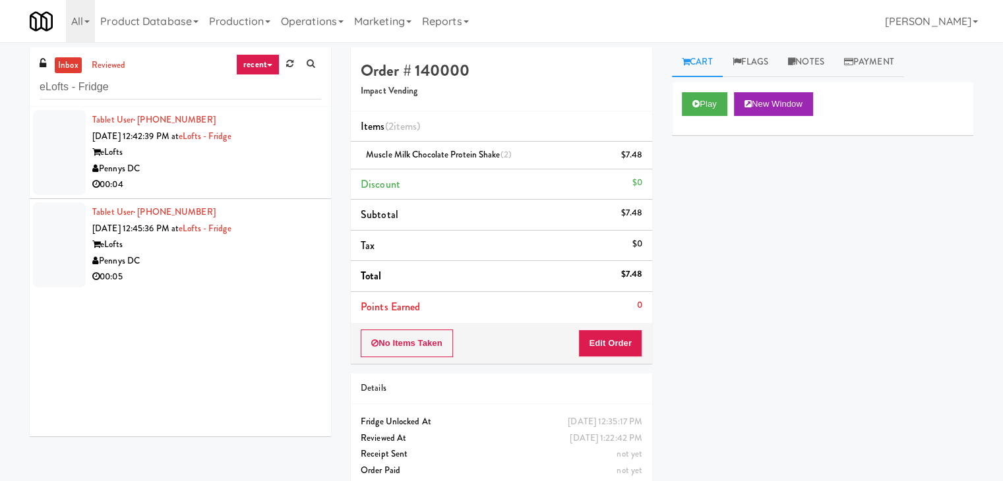
click at [293, 156] on div "eLofts" at bounding box center [206, 152] width 229 height 16
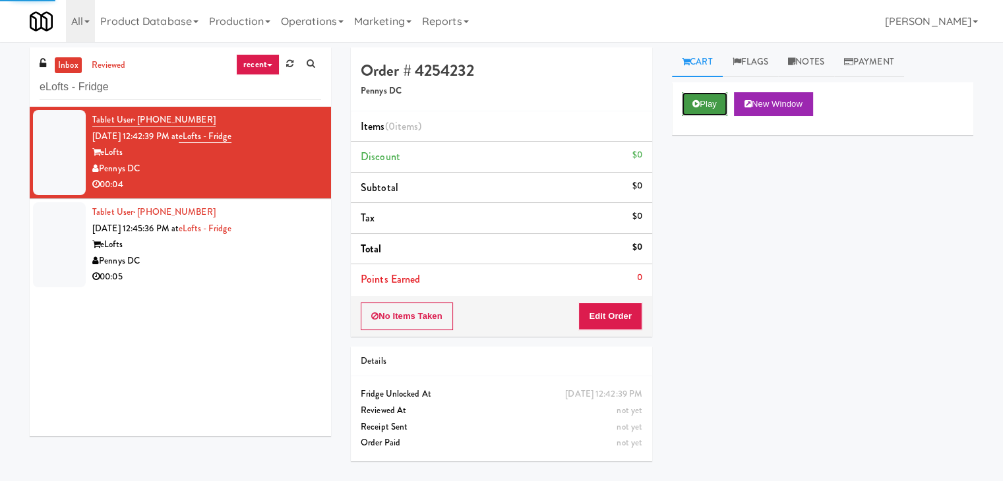
click at [702, 104] on button "Play" at bounding box center [704, 104] width 45 height 24
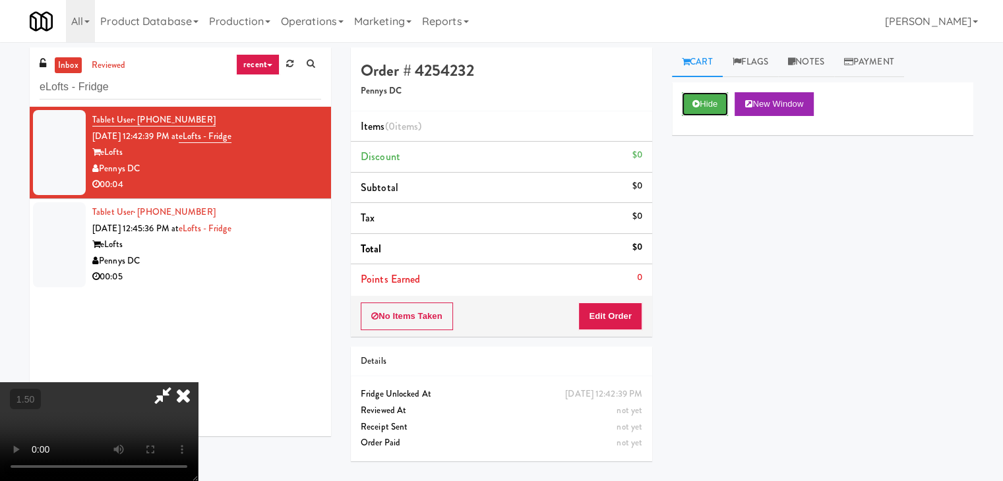
scroll to position [185, 0]
click at [198, 382] on video at bounding box center [99, 431] width 198 height 99
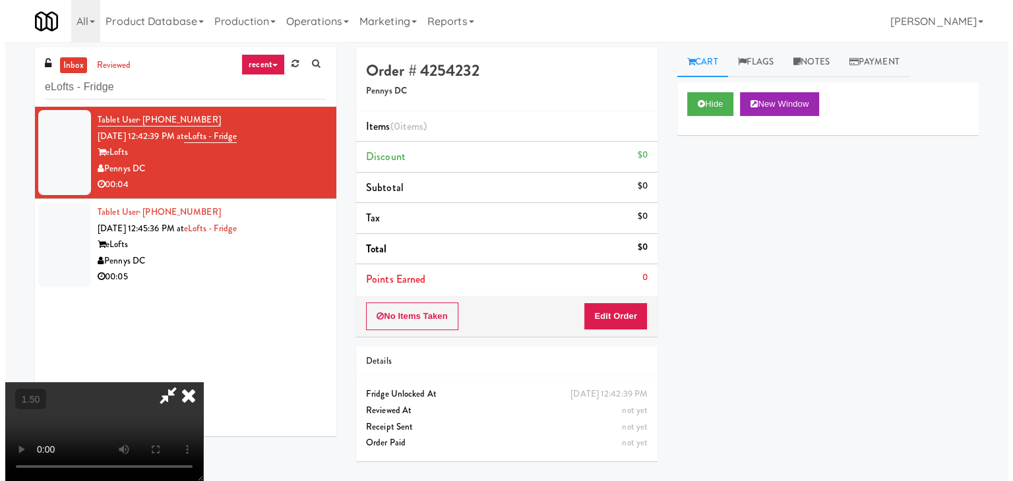
scroll to position [0, 0]
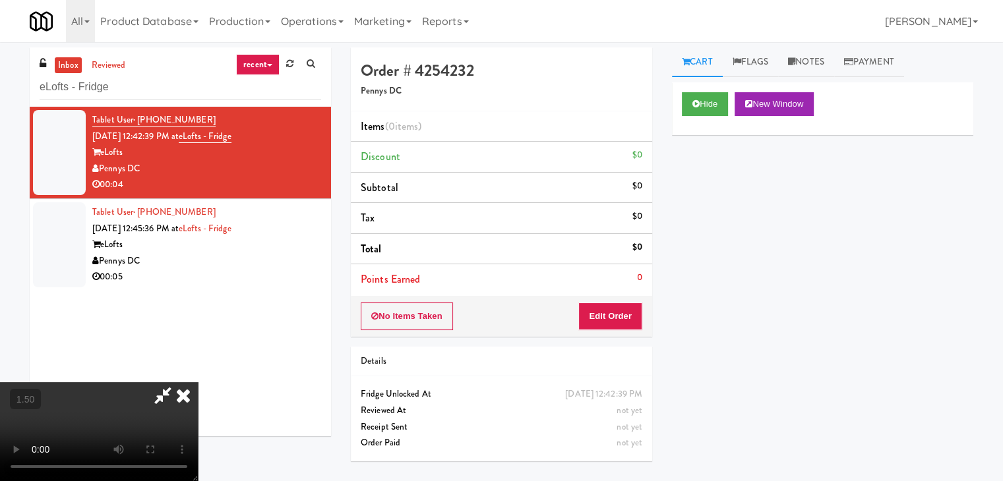
click at [198, 382] on icon at bounding box center [183, 395] width 29 height 26
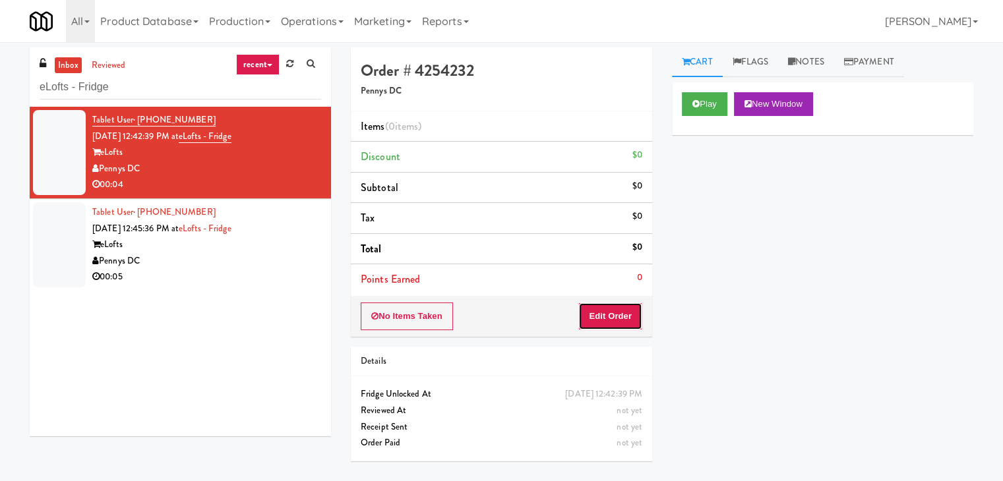
click at [601, 321] on button "Edit Order" at bounding box center [610, 317] width 64 height 28
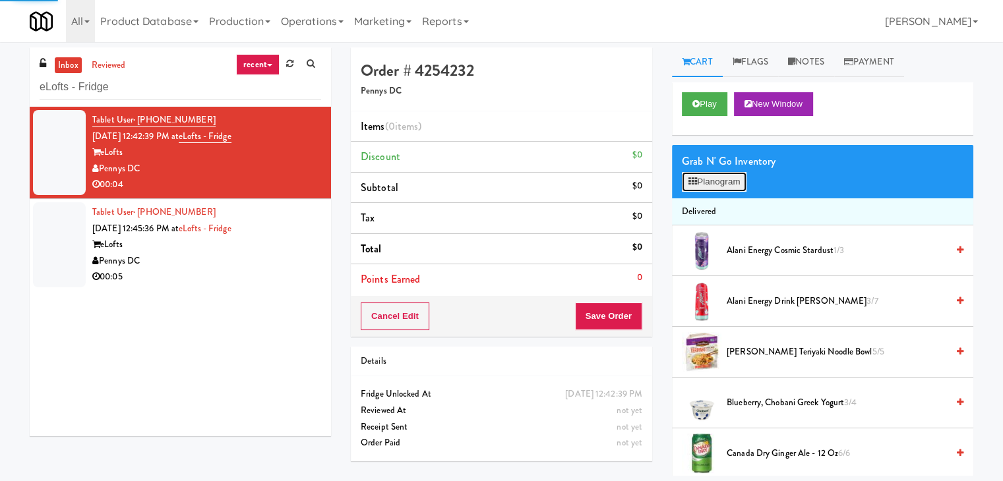
click at [721, 183] on button "Planogram" at bounding box center [714, 182] width 65 height 20
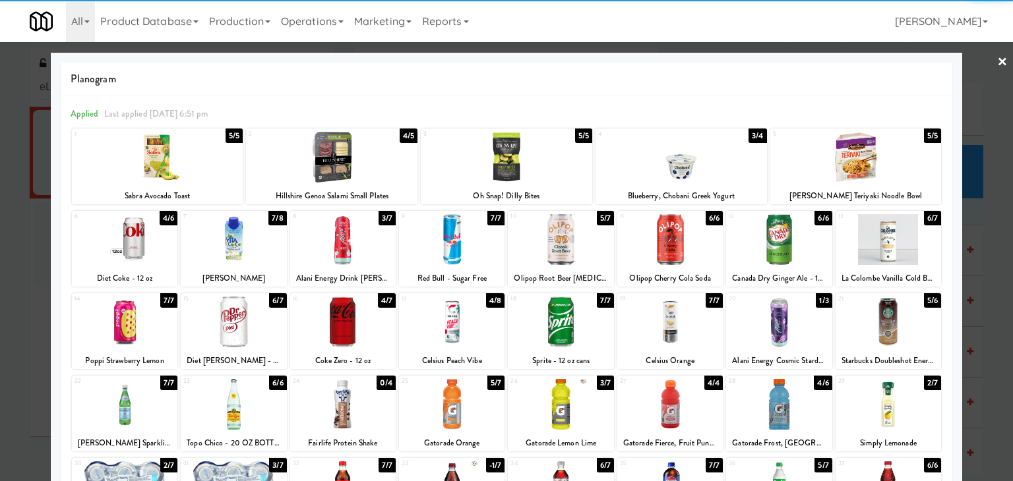
scroll to position [132, 0]
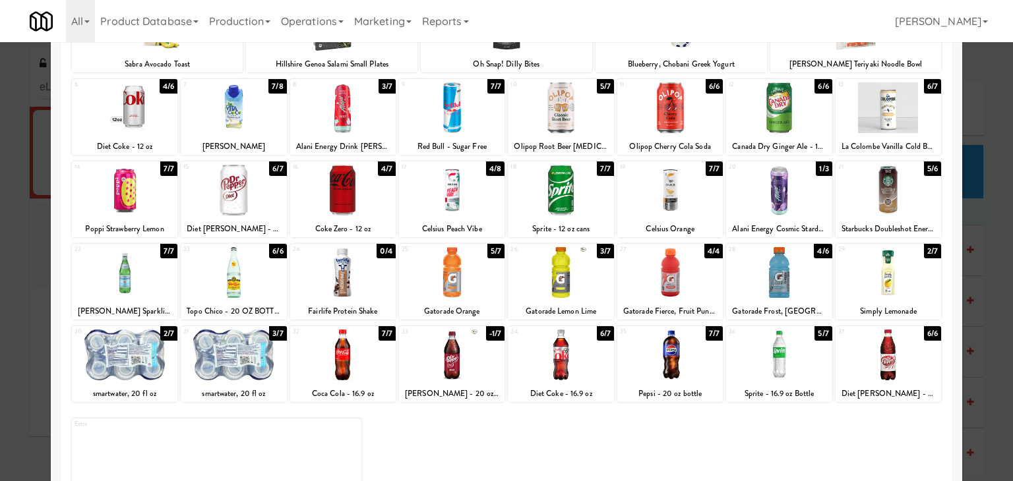
click at [229, 346] on div at bounding box center [233, 355] width 105 height 51
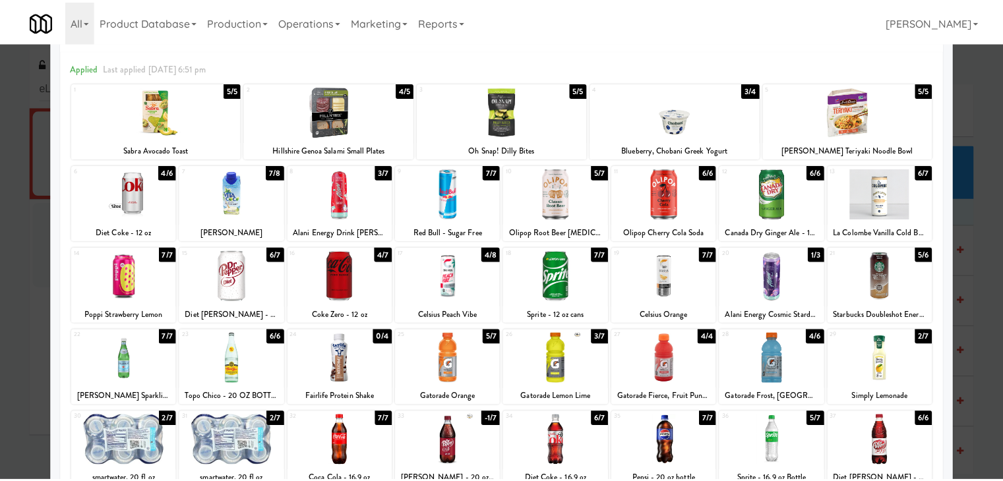
scroll to position [0, 0]
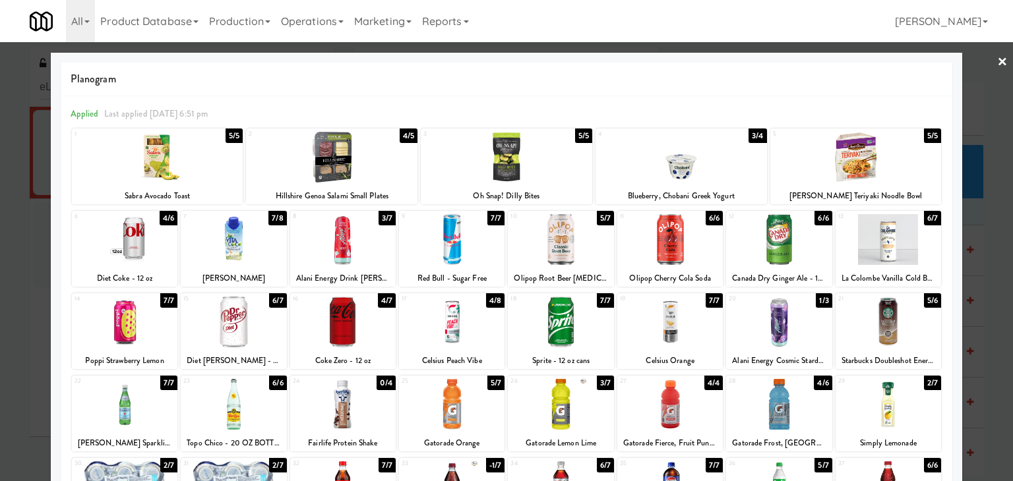
click at [997, 59] on link "×" at bounding box center [1002, 62] width 11 height 41
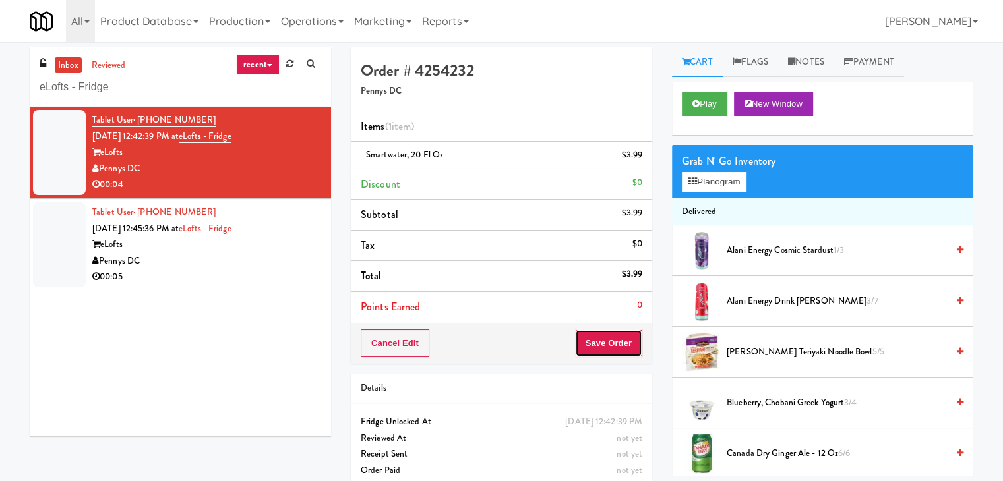
click at [602, 338] on button "Save Order" at bounding box center [608, 344] width 67 height 28
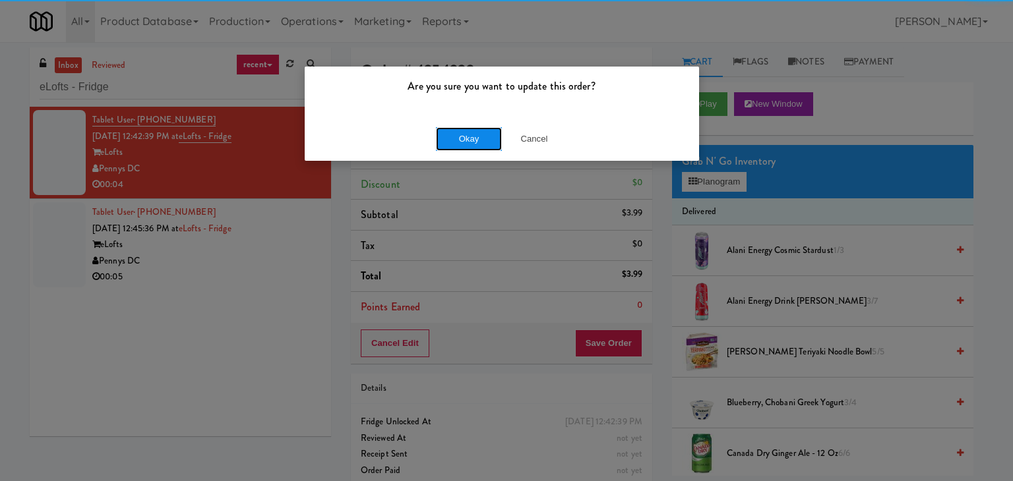
click at [468, 143] on button "Okay" at bounding box center [469, 139] width 66 height 24
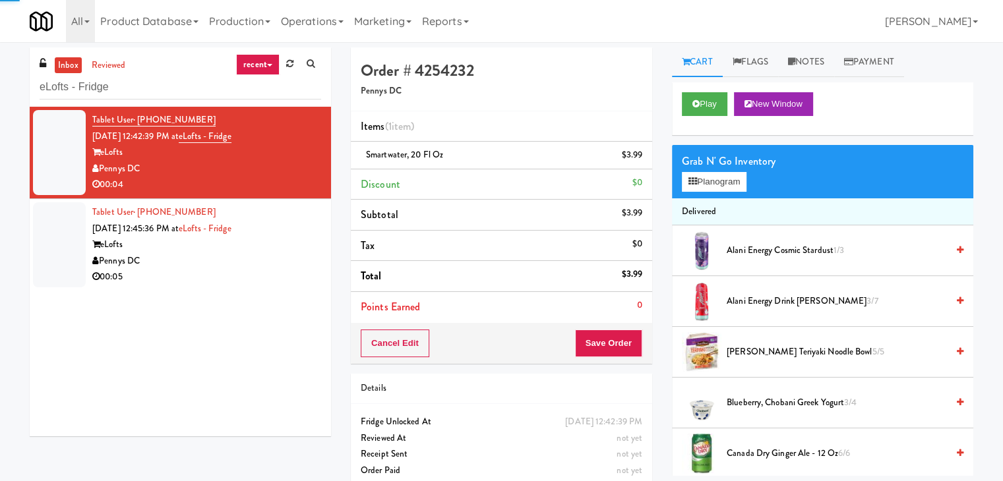
click at [253, 266] on div "Pennys DC" at bounding box center [206, 261] width 229 height 16
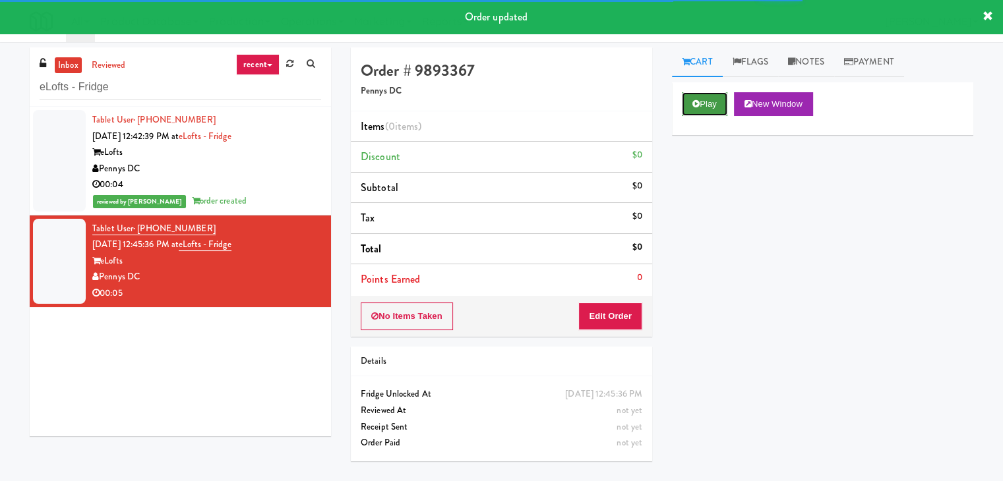
click at [713, 106] on button "Play" at bounding box center [704, 104] width 45 height 24
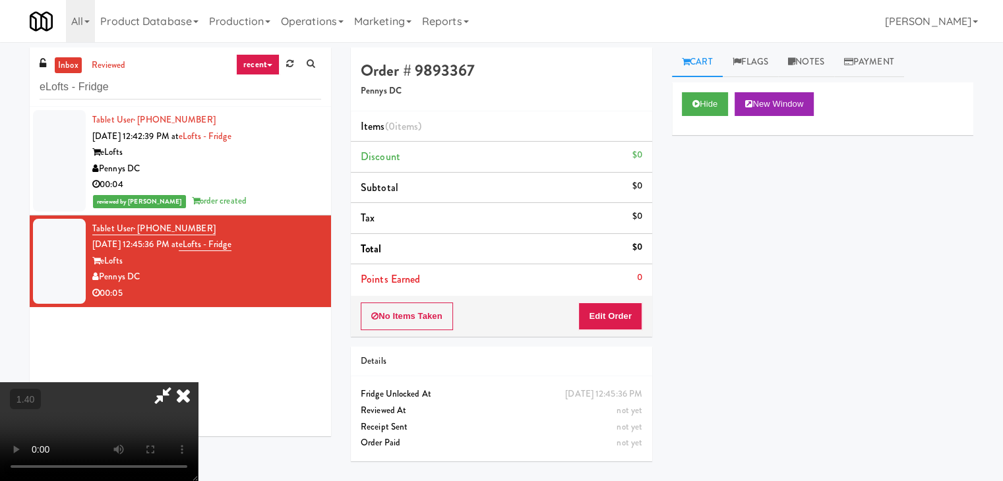
click at [198, 382] on video at bounding box center [99, 431] width 198 height 99
click at [178, 382] on icon at bounding box center [163, 395] width 30 height 26
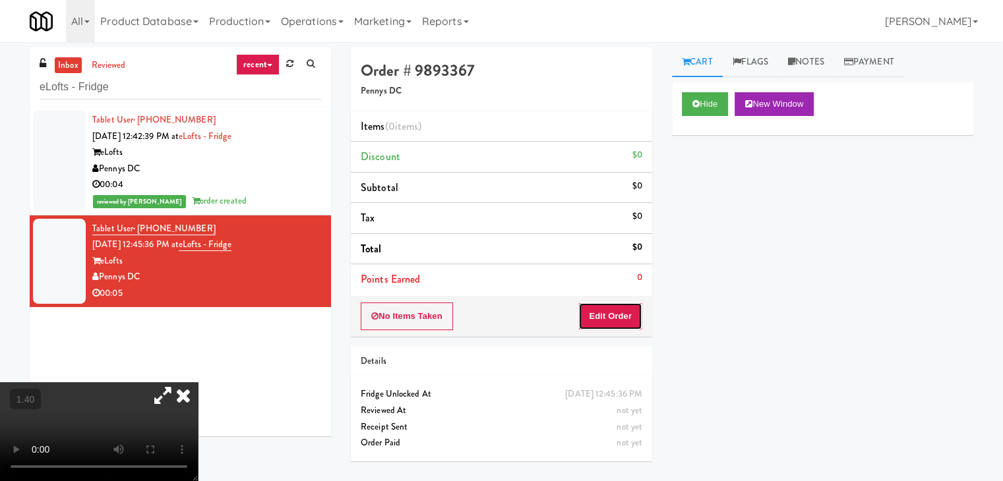
click at [599, 317] on button "Edit Order" at bounding box center [610, 317] width 64 height 28
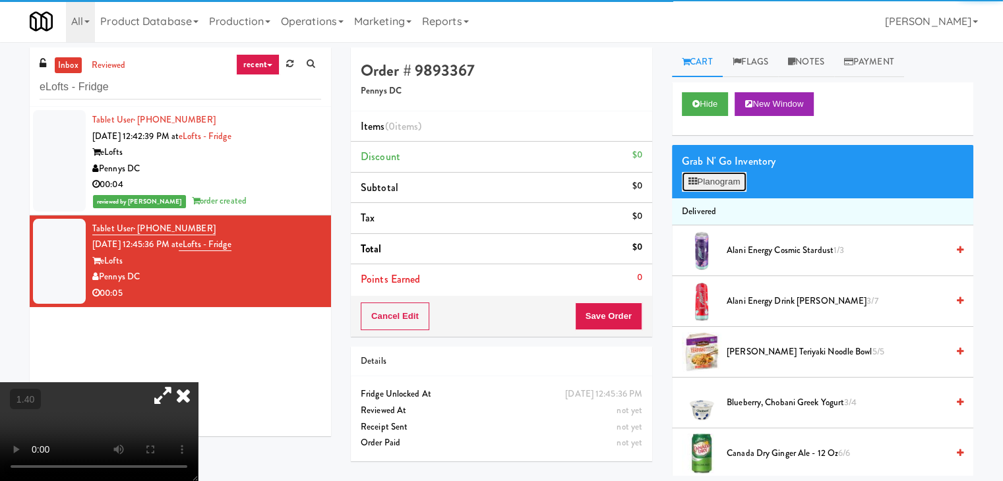
click at [720, 178] on button "Planogram" at bounding box center [714, 182] width 65 height 20
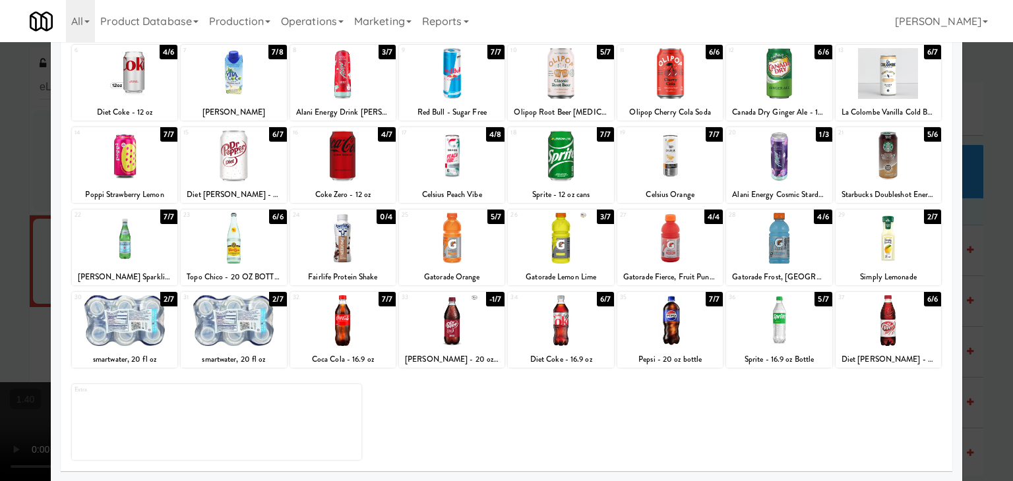
click at [876, 241] on div at bounding box center [887, 238] width 105 height 51
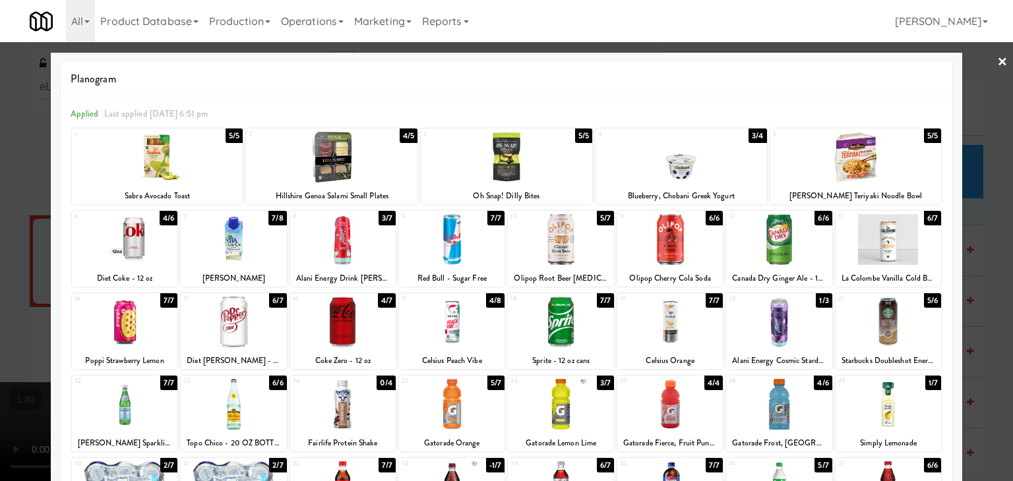
click at [997, 62] on link "×" at bounding box center [1002, 62] width 11 height 41
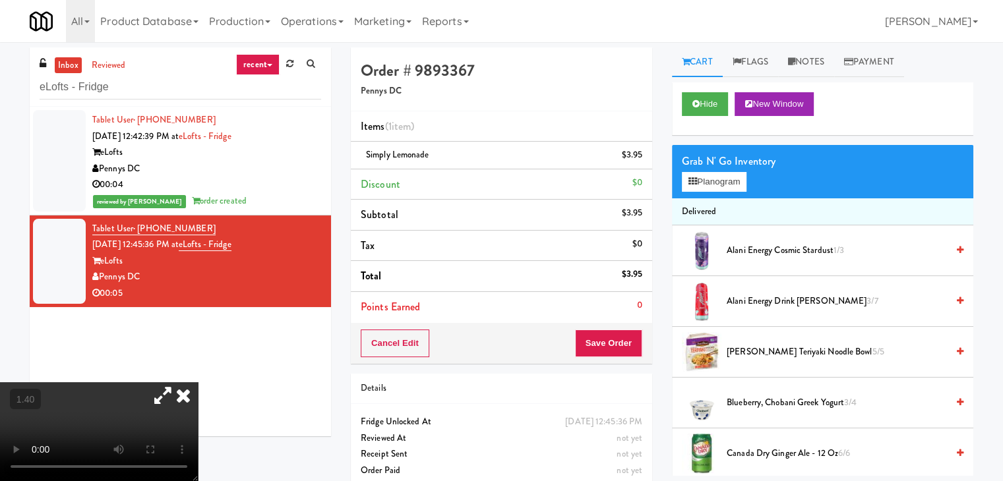
drag, startPoint x: 338, startPoint y: 118, endPoint x: 384, endPoint y: 169, distance: 69.1
click at [198, 382] on icon at bounding box center [183, 395] width 29 height 26
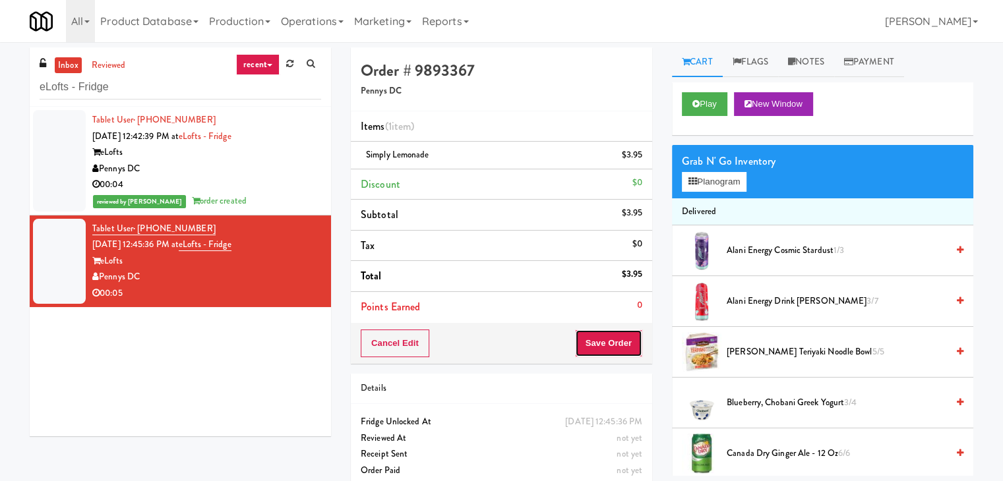
click at [595, 338] on button "Save Order" at bounding box center [608, 344] width 67 height 28
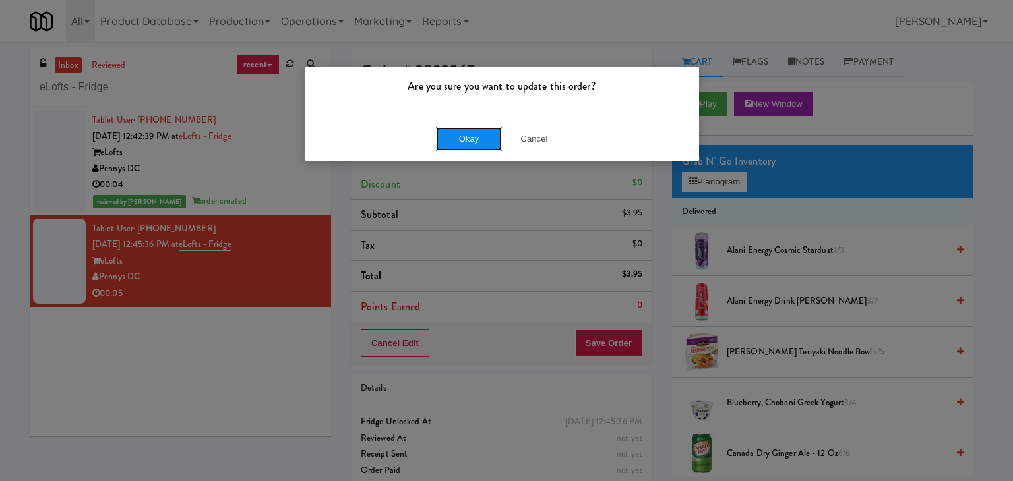
click at [471, 138] on button "Okay" at bounding box center [469, 139] width 66 height 24
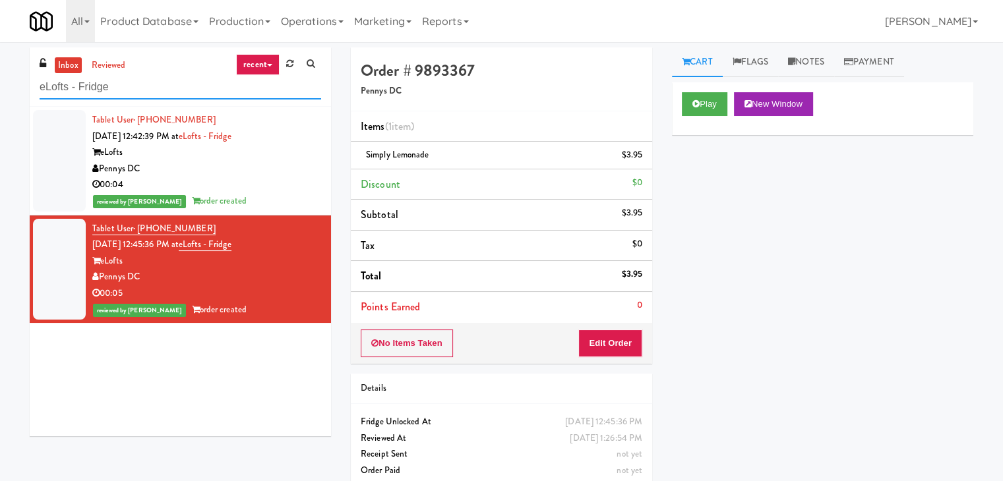
click at [171, 90] on input "eLofts - Fridge" at bounding box center [181, 87] width 282 height 24
paste input "The Monarch Combo"
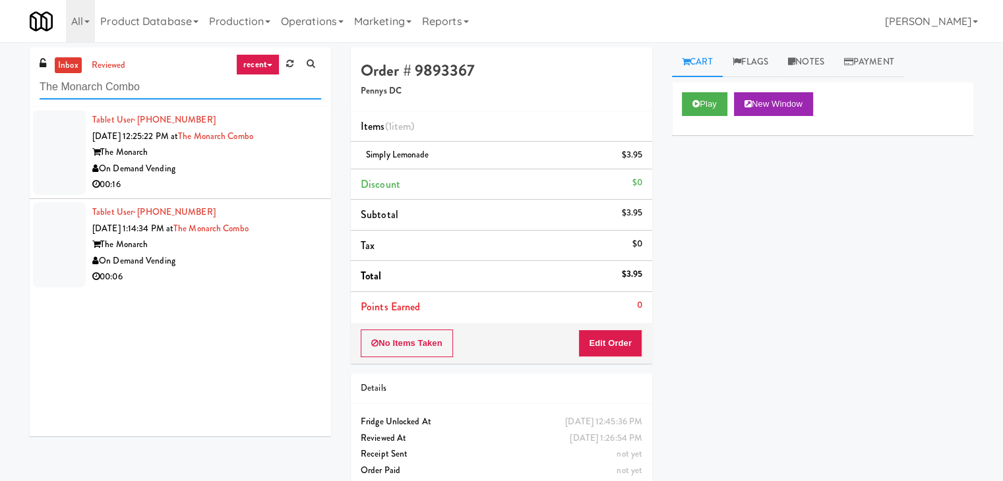
type input "The Monarch Combo"
click at [246, 181] on div "00:16" at bounding box center [206, 185] width 229 height 16
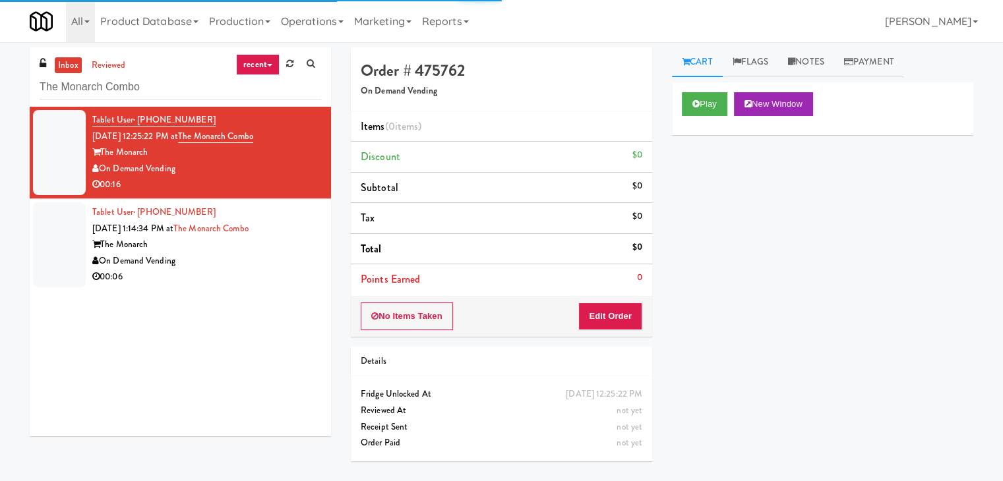
click at [259, 254] on div "On Demand Vending" at bounding box center [206, 261] width 229 height 16
